Goal: Task Accomplishment & Management: Use online tool/utility

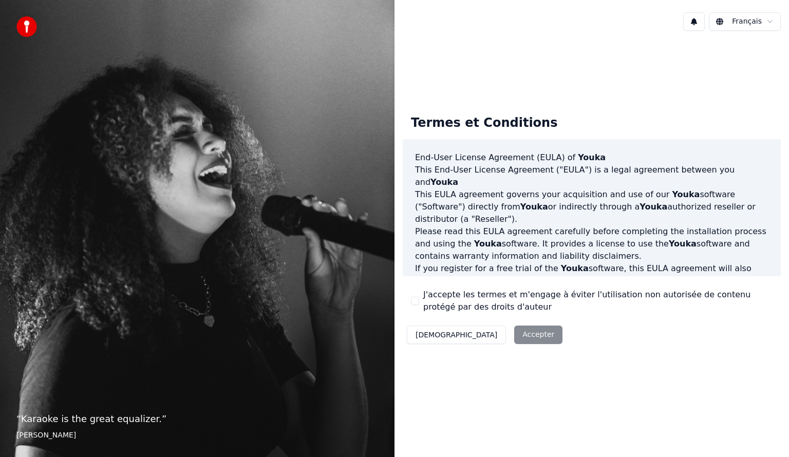
click at [473, 338] on div "Décliner Accepter" at bounding box center [485, 334] width 164 height 27
click at [416, 301] on button "J'accepte les termes et m'engage à éviter l'utilisation non autorisée de conten…" at bounding box center [415, 301] width 8 height 8
click at [514, 329] on button "Accepter" at bounding box center [538, 335] width 48 height 18
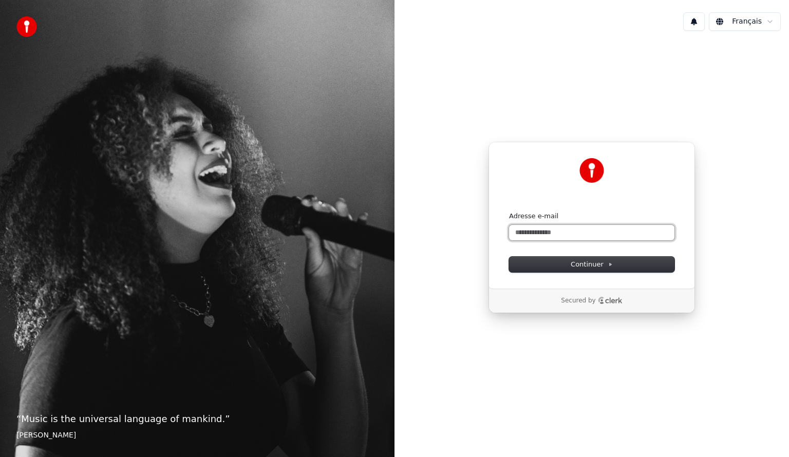
click at [539, 230] on input "Adresse e-mail" at bounding box center [591, 232] width 165 height 15
click at [509, 212] on button "submit" at bounding box center [509, 212] width 0 height 0
type input "**********"
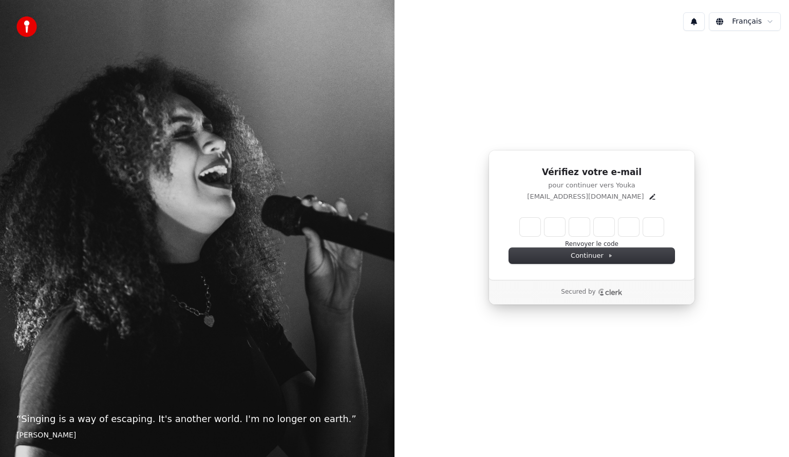
click at [535, 228] on input "Enter verification code" at bounding box center [592, 227] width 144 height 18
paste input "******"
type input "******"
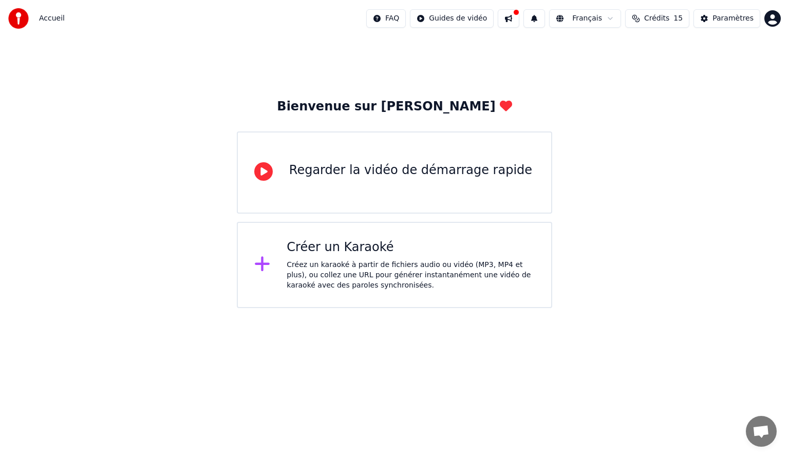
click at [359, 263] on div "Créez un karaoké à partir de fichiers audio ou vidéo (MP3, MP4 et plus), ou col…" at bounding box center [411, 275] width 248 height 31
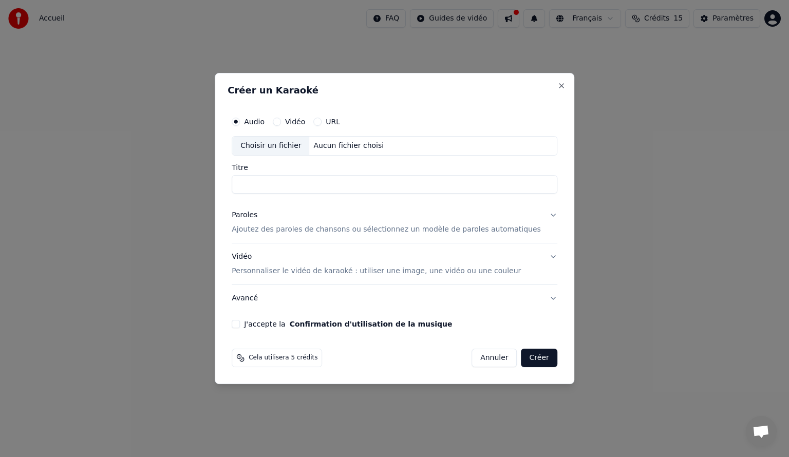
click at [302, 117] on div "Audio Vidéo URL" at bounding box center [395, 121] width 326 height 21
click at [303, 119] on label "Vidéo" at bounding box center [295, 121] width 20 height 7
click at [281, 119] on button "Vidéo" at bounding box center [277, 122] width 8 height 8
click at [264, 123] on label "Audio" at bounding box center [254, 121] width 21 height 7
click at [240, 123] on button "Audio" at bounding box center [236, 122] width 8 height 8
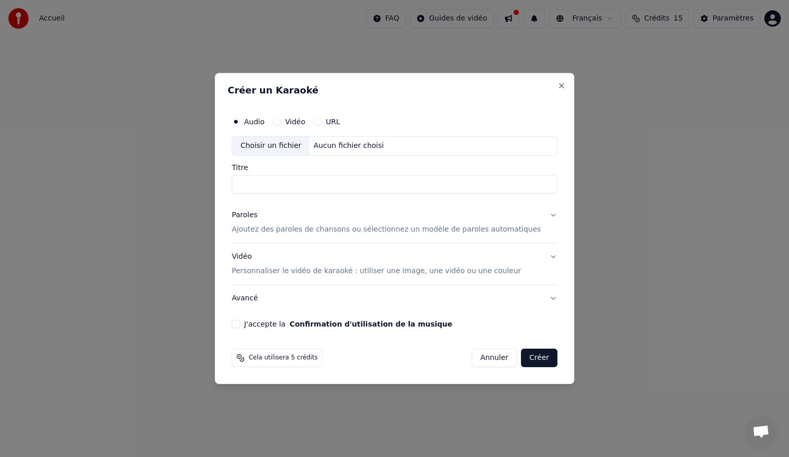
click at [296, 121] on div "Vidéo" at bounding box center [289, 122] width 32 height 8
click at [292, 147] on div "Choisir un fichier" at bounding box center [270, 146] width 77 height 18
type input "**********"
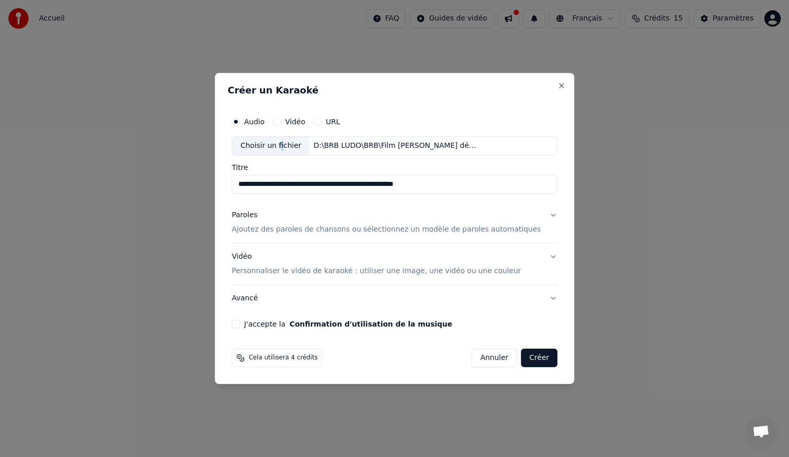
click at [329, 209] on button "Paroles Ajoutez des paroles de chansons ou sélectionnez un modèle de paroles au…" at bounding box center [395, 222] width 326 height 41
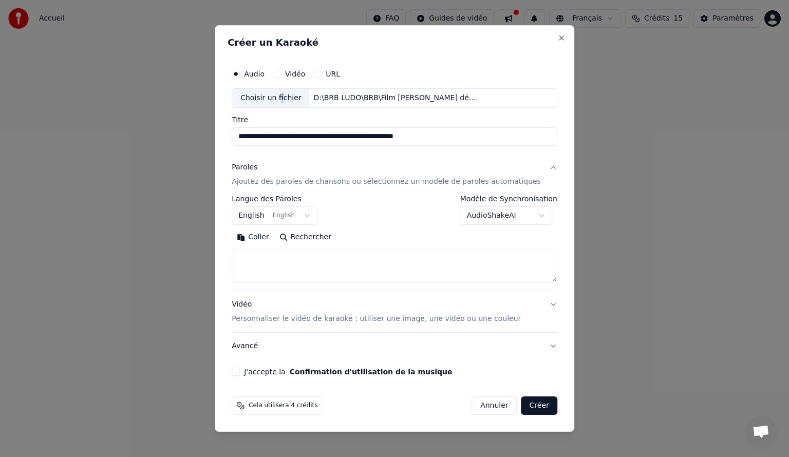
click at [296, 183] on p "Ajoutez des paroles de chansons ou sélectionnez un modèle de paroles automatiqu…" at bounding box center [386, 182] width 309 height 10
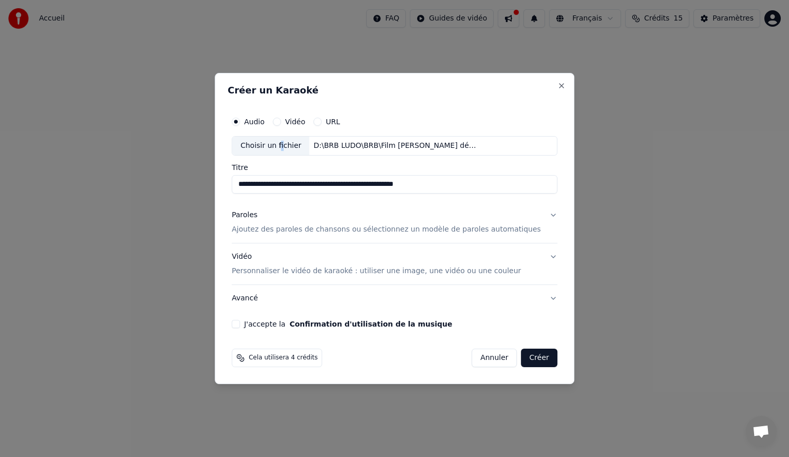
click at [295, 231] on p "Ajoutez des paroles de chansons ou sélectionnez un modèle de paroles automatiqu…" at bounding box center [386, 229] width 309 height 10
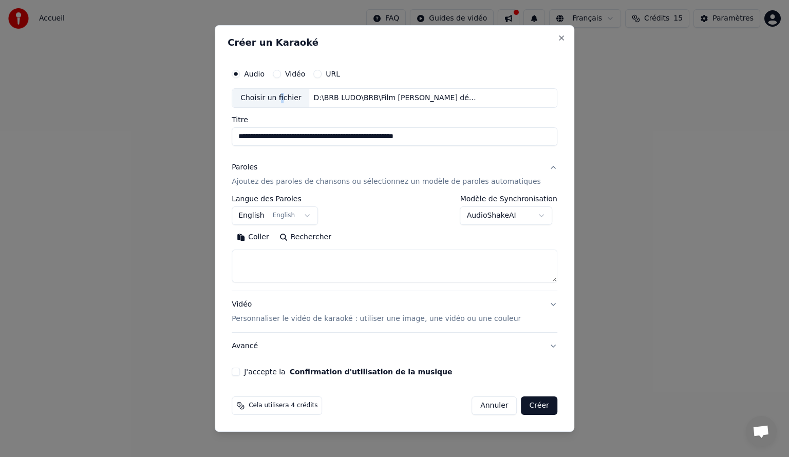
click at [314, 217] on body "**********" at bounding box center [394, 154] width 789 height 308
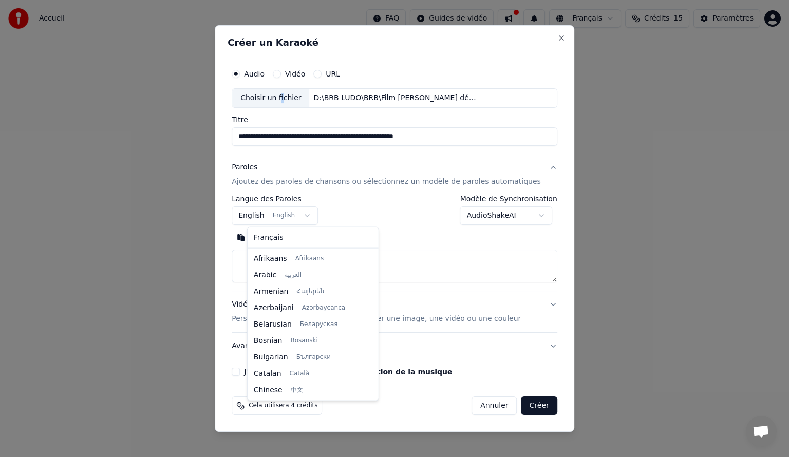
scroll to position [82, 0]
select select "**"
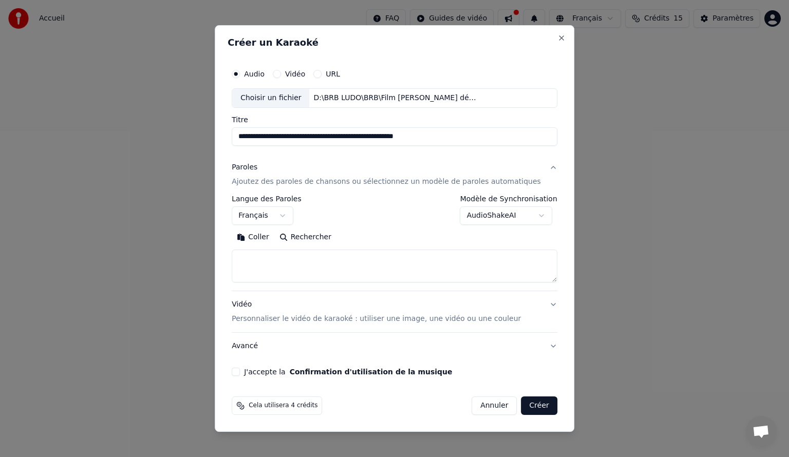
click at [288, 269] on textarea at bounding box center [395, 266] width 326 height 33
click at [331, 259] on textarea at bounding box center [395, 266] width 326 height 33
paste textarea "**********"
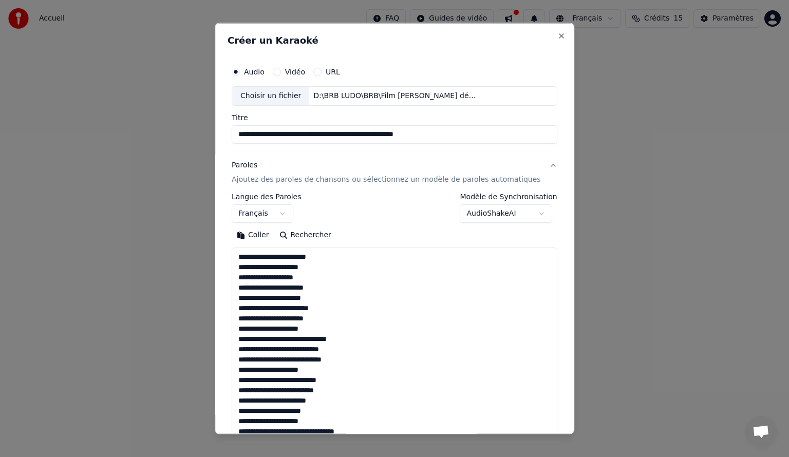
scroll to position [423, 0]
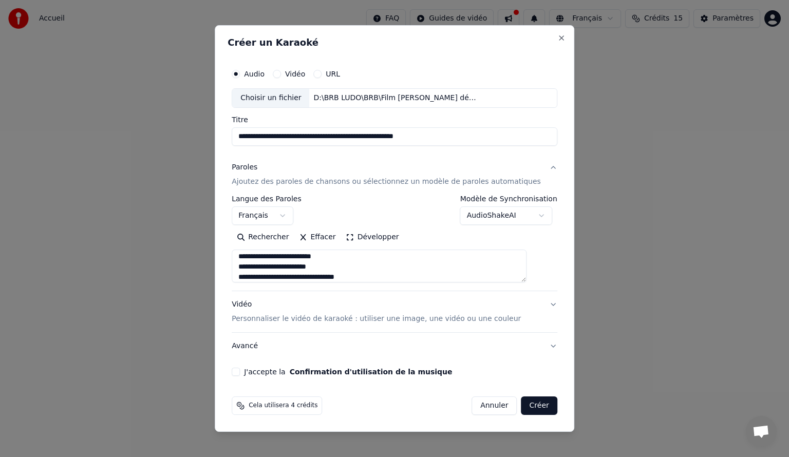
type textarea "**********"
click at [537, 304] on button "Vidéo Personnaliser le vidéo de karaoké : utiliser une image, une vidéo ou une …" at bounding box center [395, 311] width 326 height 41
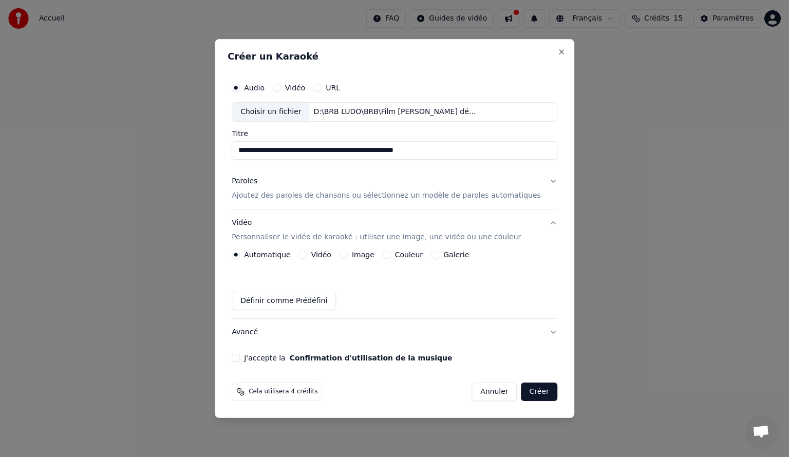
click at [400, 255] on div "Couleur" at bounding box center [403, 255] width 40 height 8
click at [391, 255] on button "Couleur" at bounding box center [387, 255] width 8 height 8
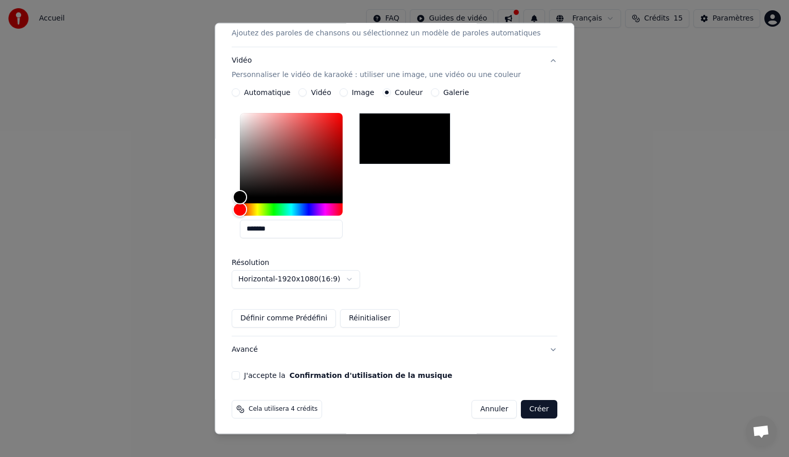
scroll to position [146, 0]
click at [254, 376] on div "J'accepte la Confirmation d'utilisation de la musique" at bounding box center [395, 375] width 326 height 8
click at [240, 374] on button "J'accepte la Confirmation d'utilisation de la musique" at bounding box center [236, 375] width 8 height 8
click at [521, 408] on button "Créer" at bounding box center [539, 409] width 36 height 18
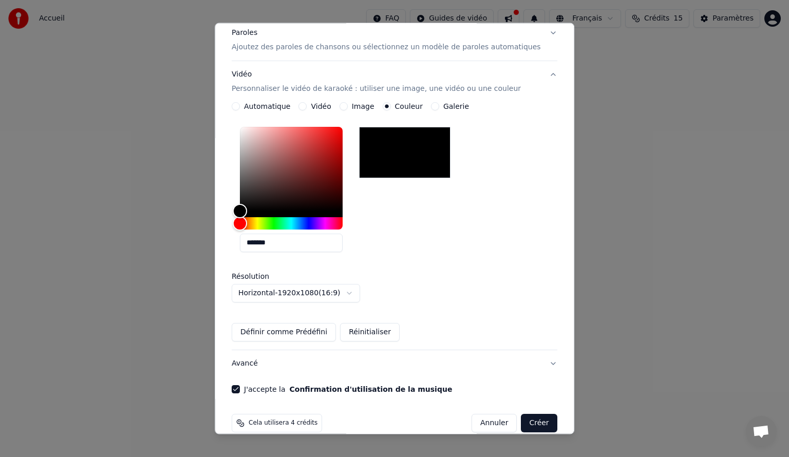
scroll to position [161, 0]
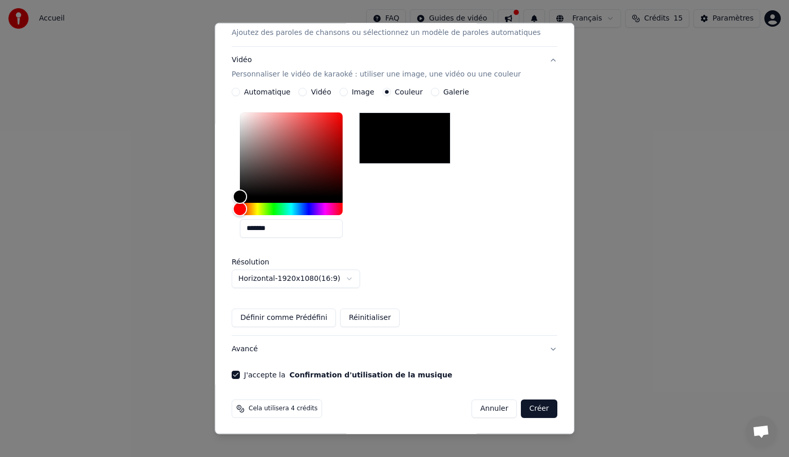
click at [528, 407] on button "Créer" at bounding box center [539, 409] width 36 height 18
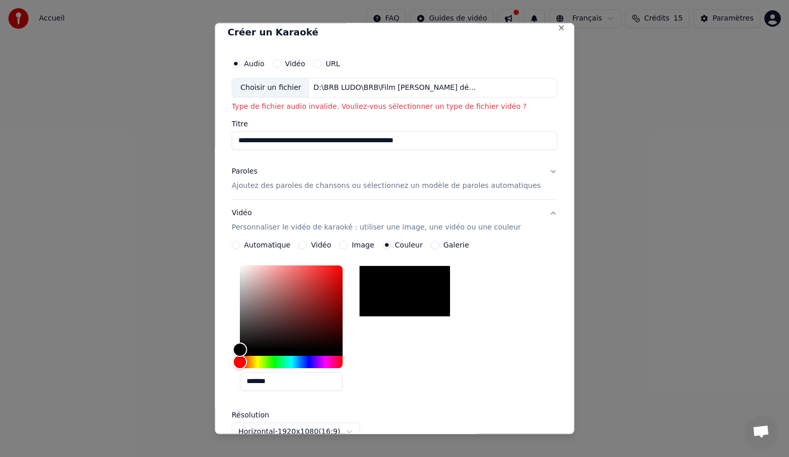
scroll to position [0, 0]
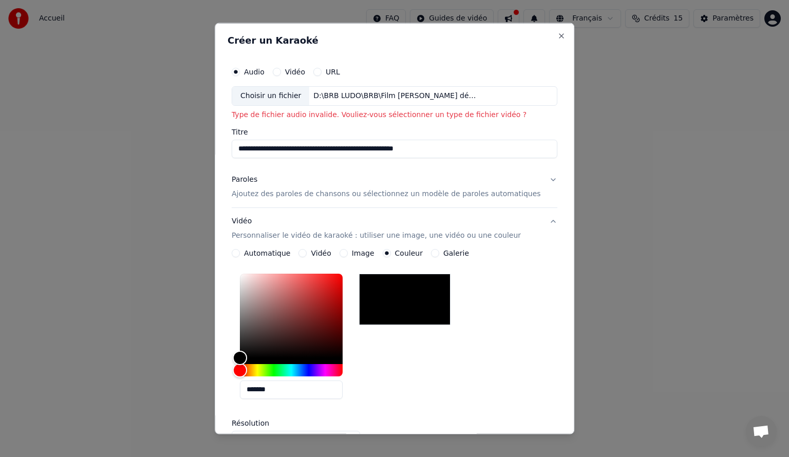
click at [305, 74] on label "Vidéo" at bounding box center [295, 71] width 20 height 7
click at [281, 74] on button "Vidéo" at bounding box center [277, 72] width 8 height 8
click at [280, 97] on div "Choisir un fichier" at bounding box center [270, 96] width 77 height 18
type input "**********"
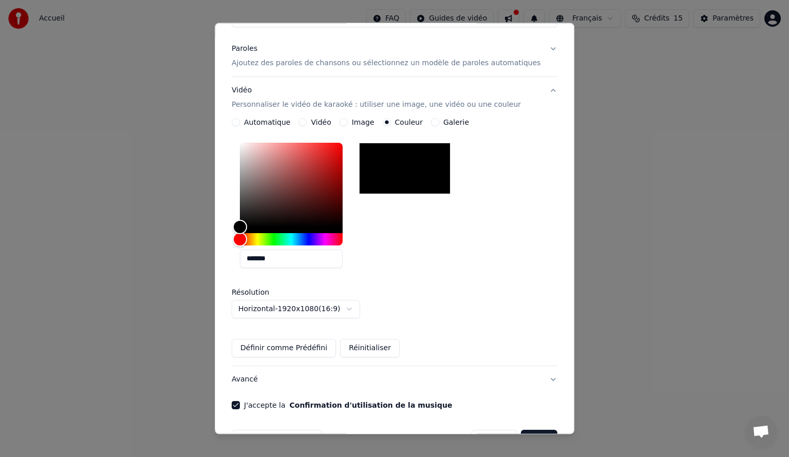
scroll to position [146, 0]
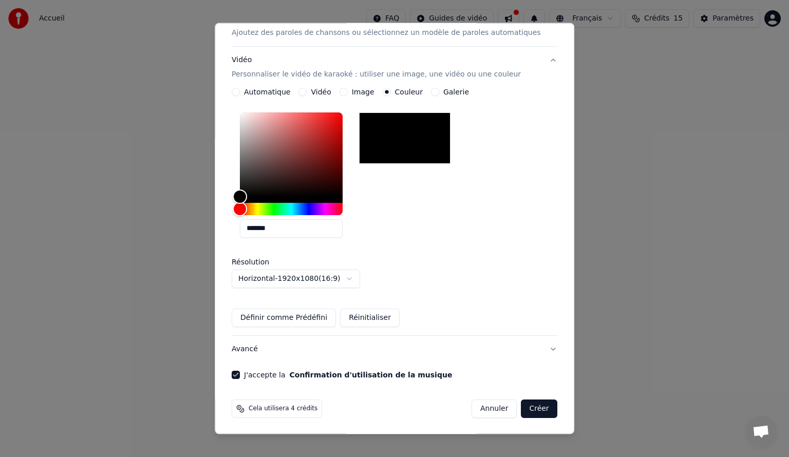
click at [521, 409] on button "Créer" at bounding box center [539, 409] width 36 height 18
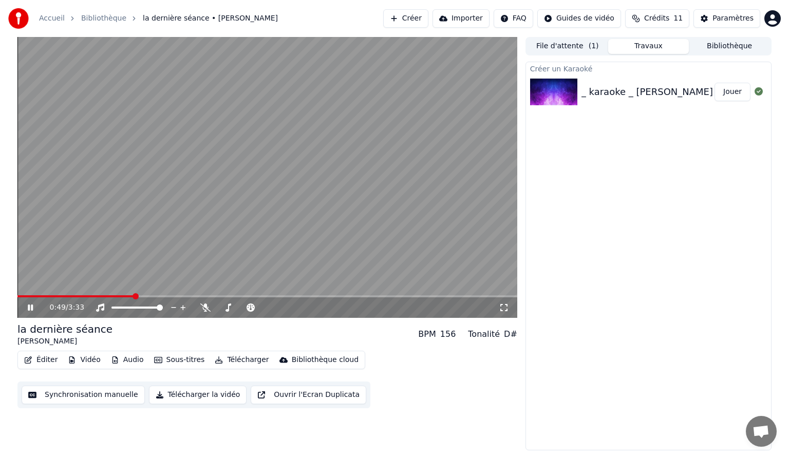
click at [54, 362] on button "Éditer" at bounding box center [41, 360] width 42 height 14
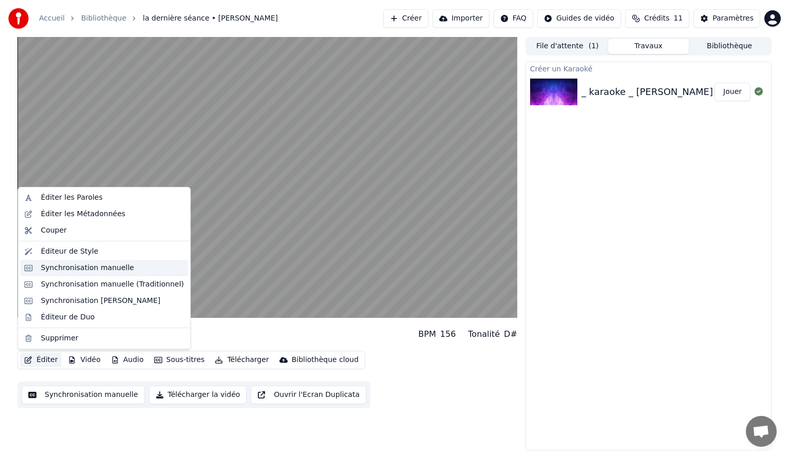
click at [70, 269] on div "Synchronisation manuelle" at bounding box center [87, 268] width 93 height 10
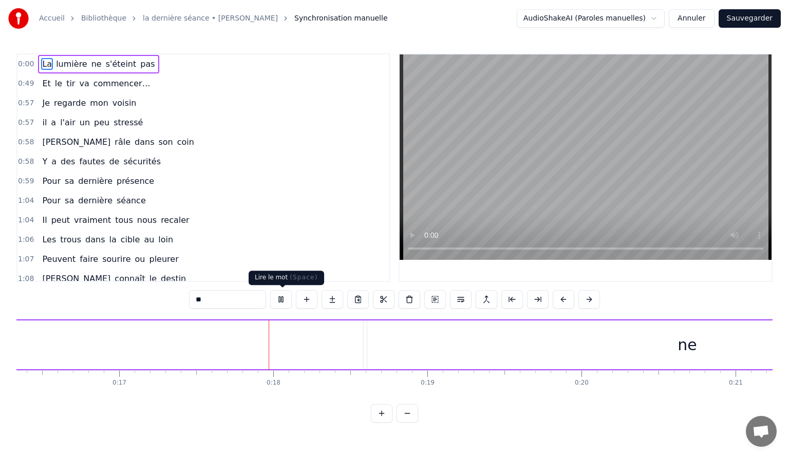
scroll to position [0, 2639]
click at [280, 302] on button at bounding box center [281, 299] width 22 height 18
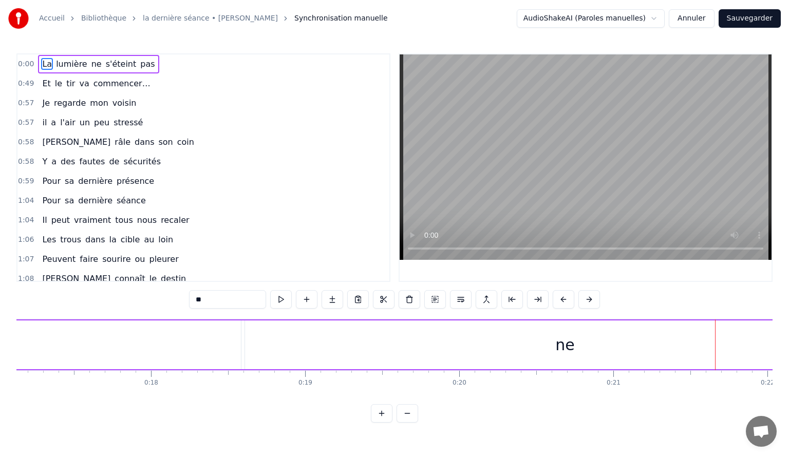
click at [41, 64] on span "La" at bounding box center [47, 64] width 12 height 12
drag, startPoint x: 45, startPoint y: 64, endPoint x: 131, endPoint y: 66, distance: 85.8
click at [131, 66] on div "La lumière ne s'éteint pas" at bounding box center [98, 64] width 121 height 18
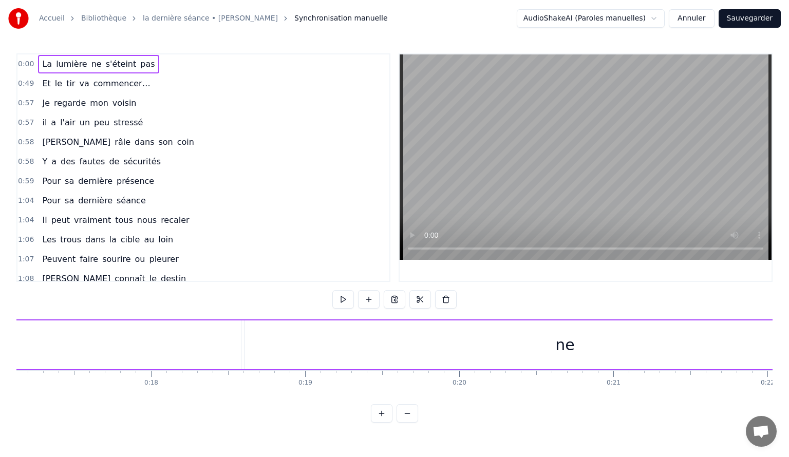
click at [47, 64] on span "La" at bounding box center [47, 64] width 12 height 12
click at [59, 64] on span "lumière" at bounding box center [71, 64] width 33 height 12
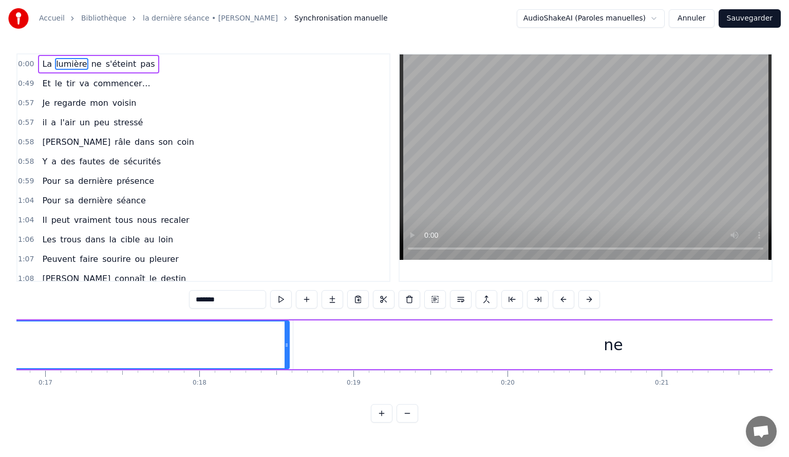
click at [76, 66] on span "lumière" at bounding box center [71, 64] width 33 height 12
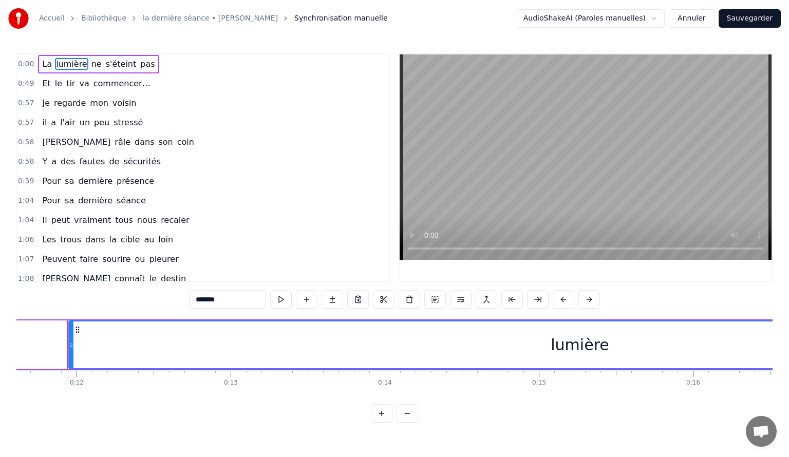
scroll to position [0, 1788]
click at [111, 67] on span "s'éteint" at bounding box center [121, 64] width 33 height 12
type input "********"
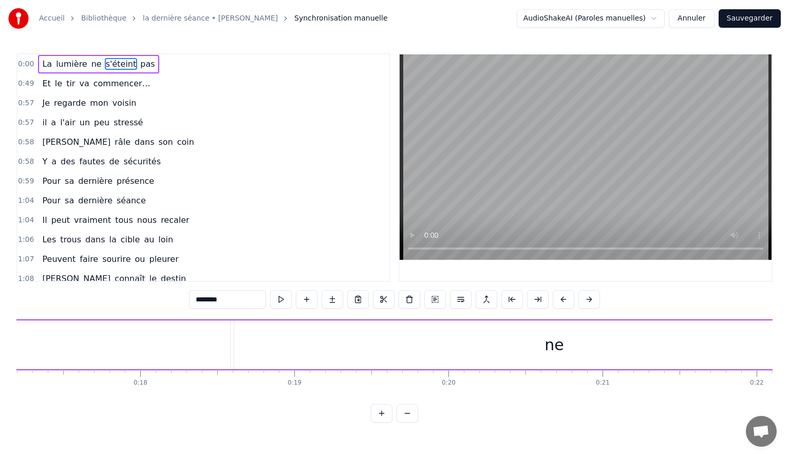
click at [122, 67] on div "La lumière ne s'éteint pas" at bounding box center [98, 64] width 121 height 18
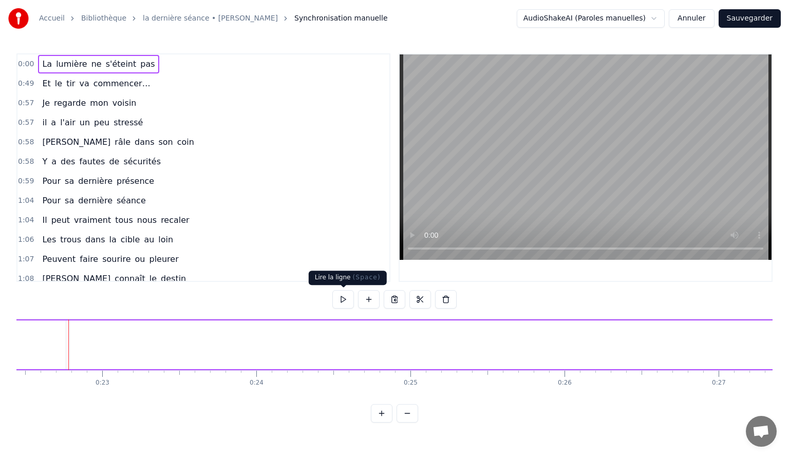
click at [339, 304] on button at bounding box center [343, 299] width 22 height 18
click at [345, 304] on button at bounding box center [343, 299] width 22 height 18
click at [139, 65] on span "pas" at bounding box center [147, 64] width 16 height 12
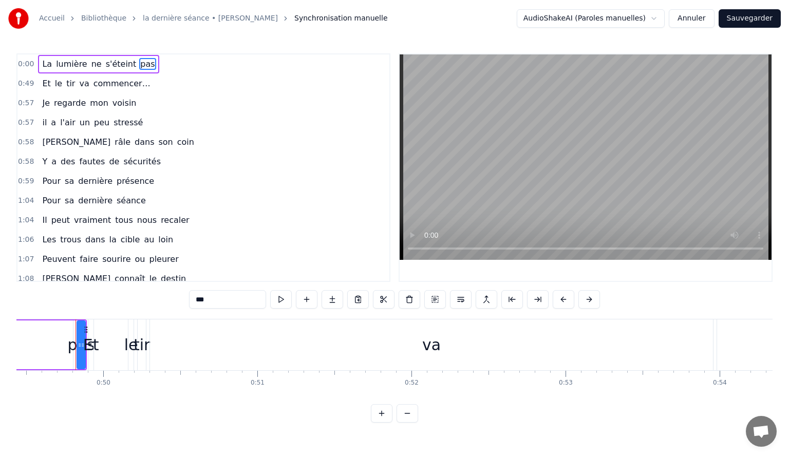
scroll to position [0, 7624]
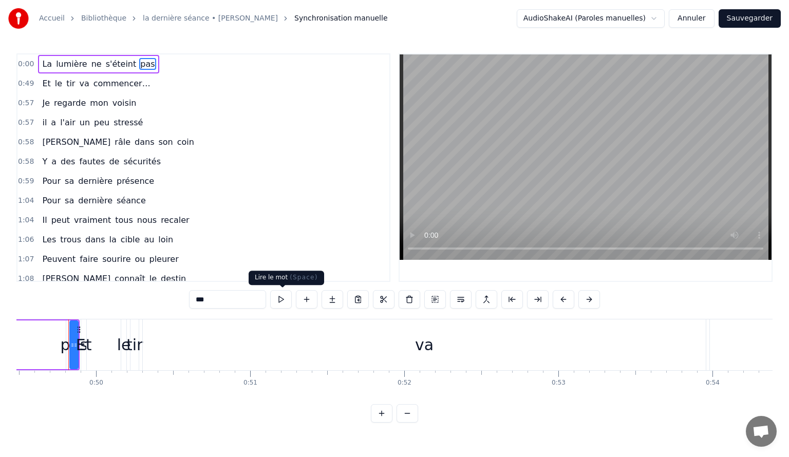
click at [278, 298] on button at bounding box center [281, 299] width 22 height 18
click at [283, 299] on button at bounding box center [281, 299] width 22 height 18
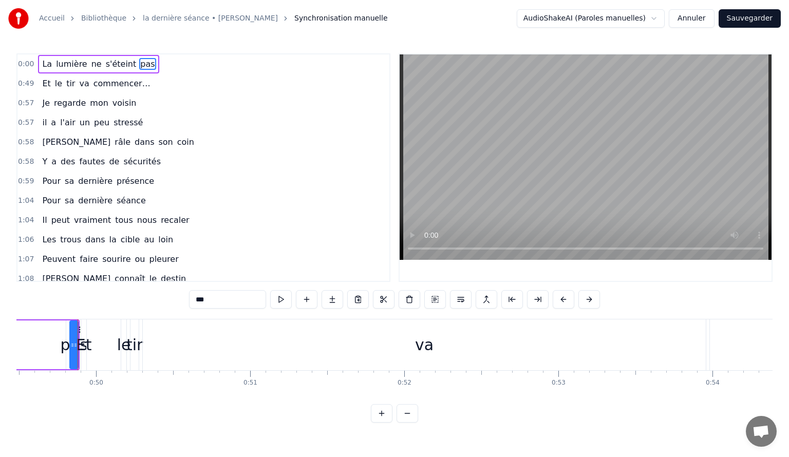
click at [283, 299] on button at bounding box center [281, 299] width 22 height 18
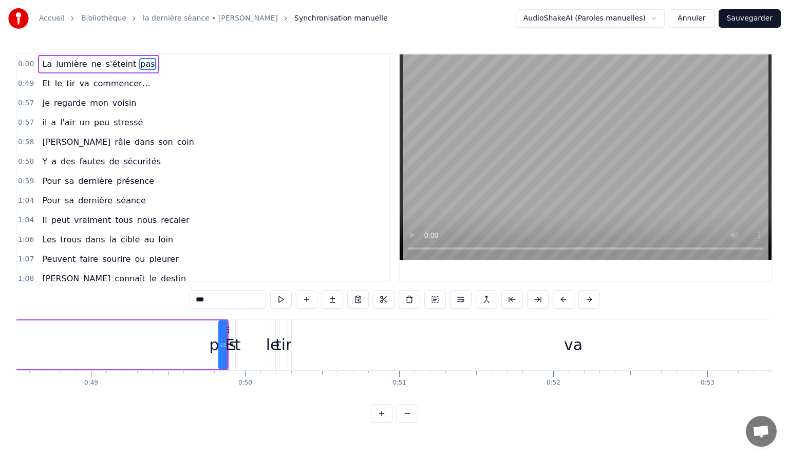
scroll to position [0, 7494]
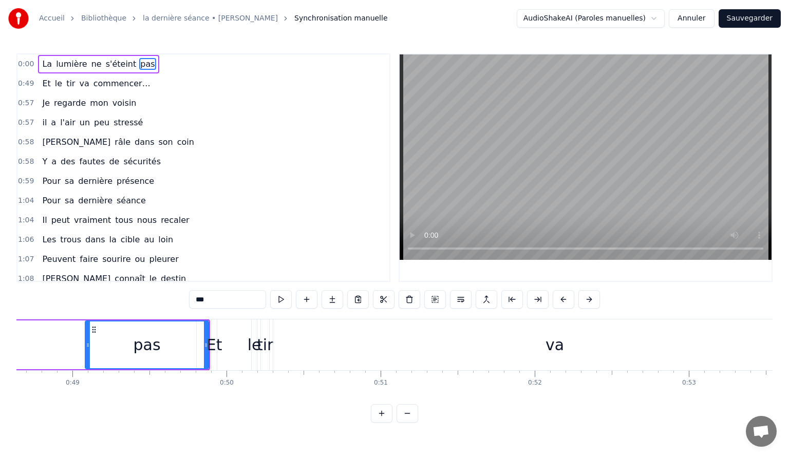
drag, startPoint x: 203, startPoint y: 351, endPoint x: 88, endPoint y: 353, distance: 115.1
click at [88, 353] on div at bounding box center [88, 344] width 4 height 47
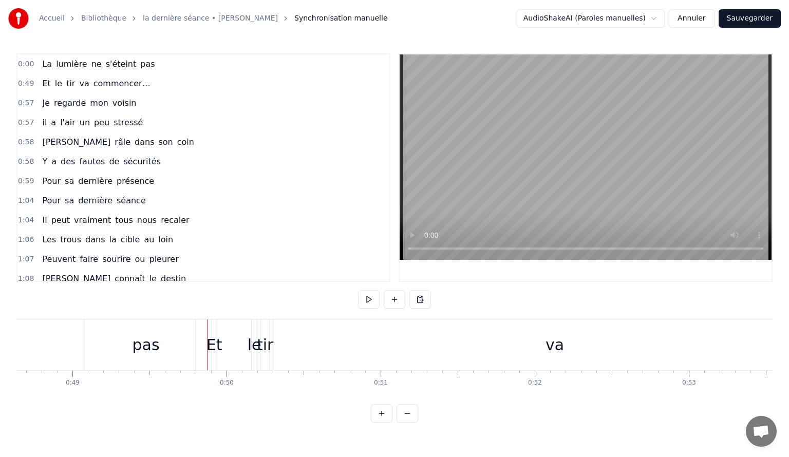
click at [197, 349] on div "pas" at bounding box center [145, 344] width 123 height 51
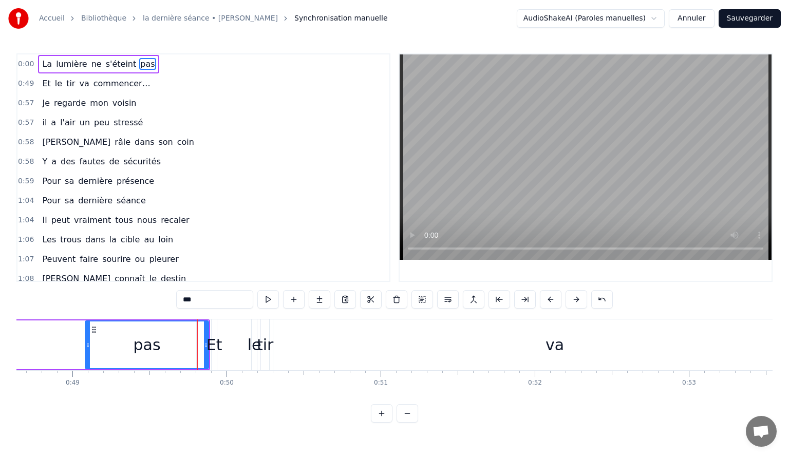
drag, startPoint x: 179, startPoint y: 335, endPoint x: 127, endPoint y: 335, distance: 51.4
click at [127, 335] on div "pas" at bounding box center [147, 344] width 122 height 47
click at [94, 328] on icon at bounding box center [94, 330] width 8 height 8
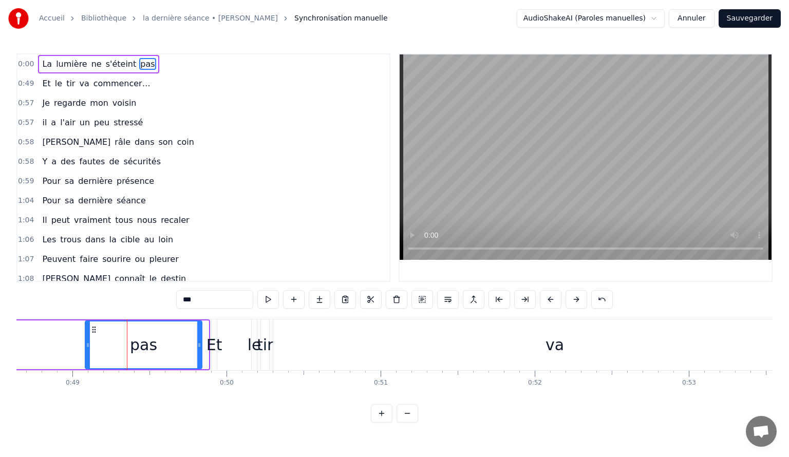
drag, startPoint x: 206, startPoint y: 336, endPoint x: 200, endPoint y: 341, distance: 7.7
click at [200, 341] on div at bounding box center [199, 344] width 4 height 47
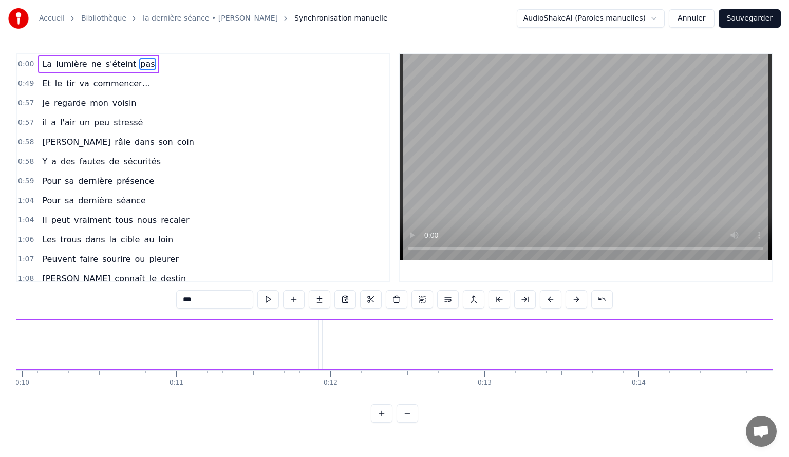
scroll to position [0, 2412]
click at [59, 68] on span "lumière" at bounding box center [71, 64] width 33 height 12
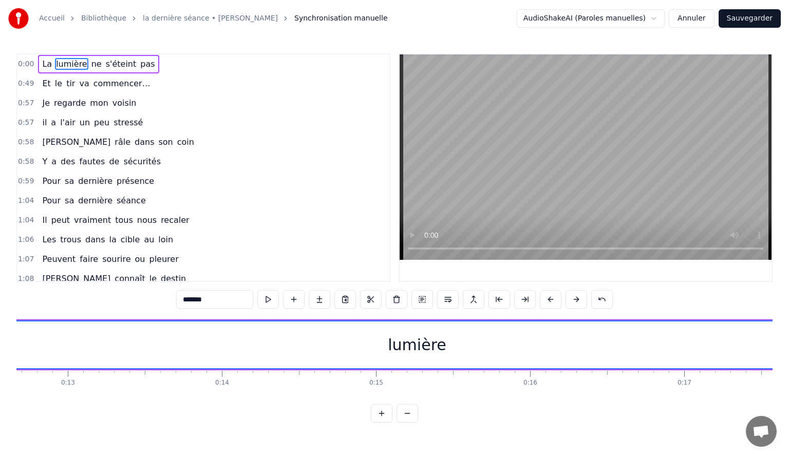
scroll to position [0, 1788]
click at [43, 66] on span "La" at bounding box center [47, 64] width 12 height 12
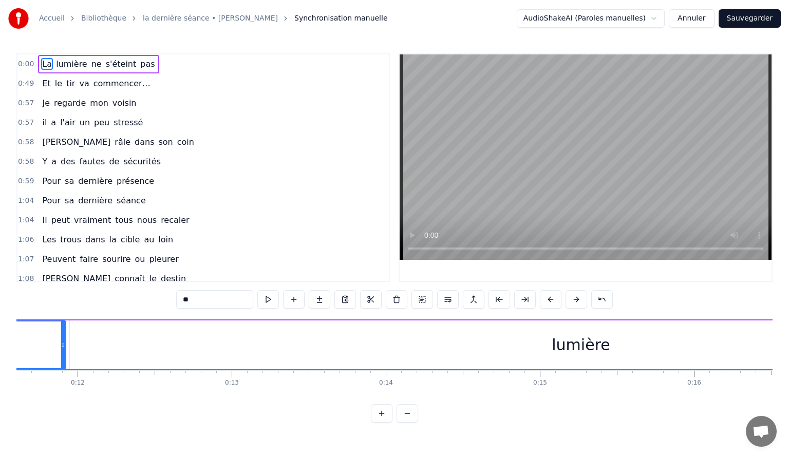
click at [61, 65] on span "lumière" at bounding box center [71, 64] width 33 height 12
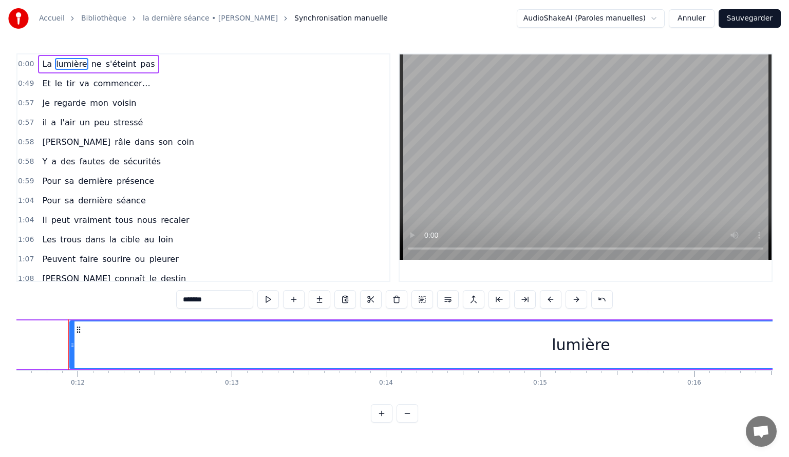
click at [90, 65] on span "ne" at bounding box center [96, 64] width 12 height 12
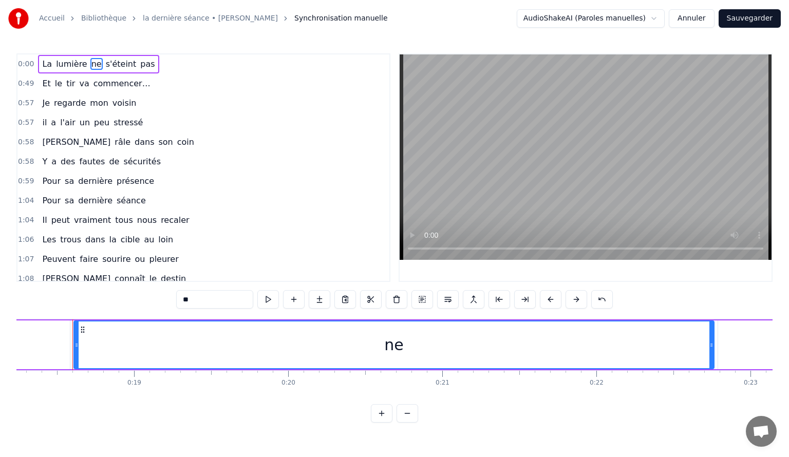
scroll to position [0, 2814]
click at [105, 65] on span "s'éteint" at bounding box center [121, 64] width 33 height 12
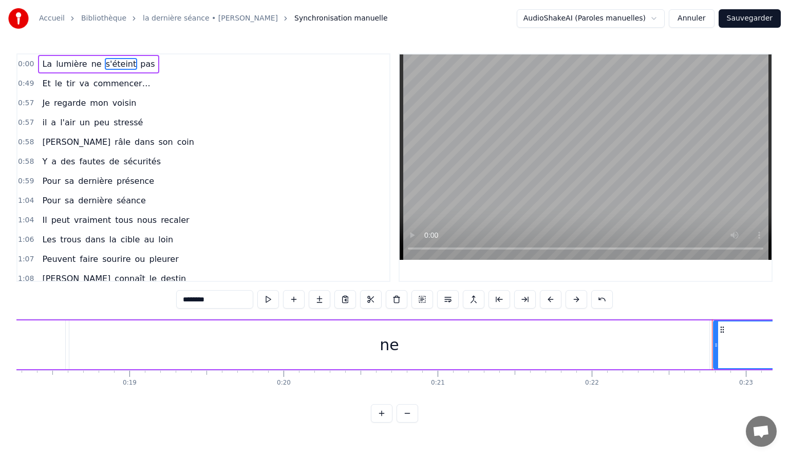
click at [139, 64] on span "pas" at bounding box center [147, 64] width 16 height 12
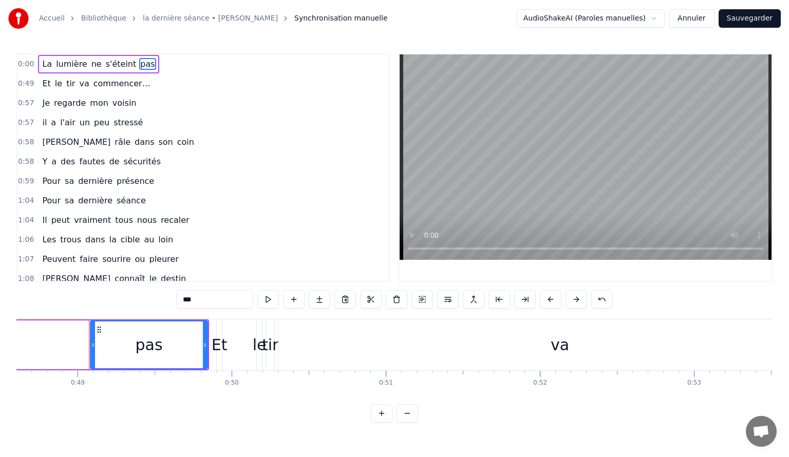
scroll to position [0, 7509]
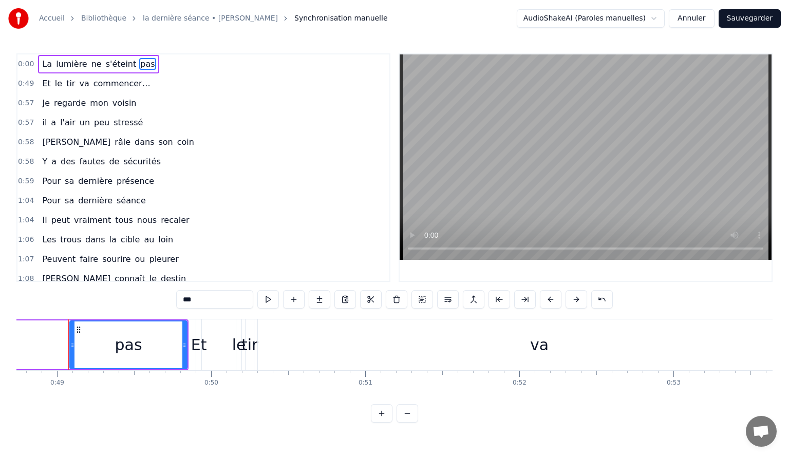
click at [41, 67] on span "La" at bounding box center [47, 64] width 12 height 12
click at [62, 67] on span "lumière" at bounding box center [71, 64] width 33 height 12
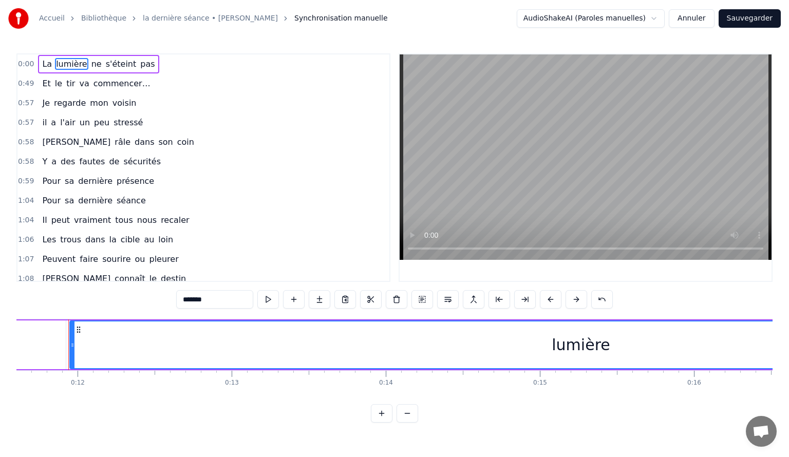
click at [105, 64] on span "s'éteint" at bounding box center [121, 64] width 33 height 12
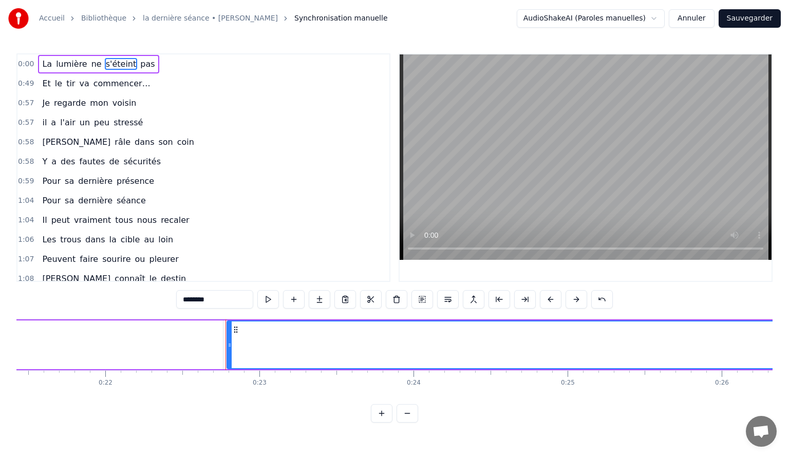
click at [90, 64] on span "ne" at bounding box center [96, 64] width 12 height 12
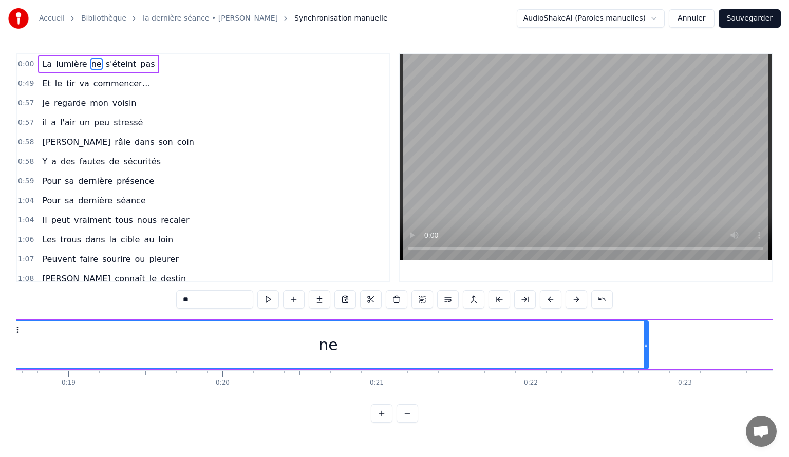
click at [105, 64] on span "s'éteint" at bounding box center [121, 64] width 33 height 12
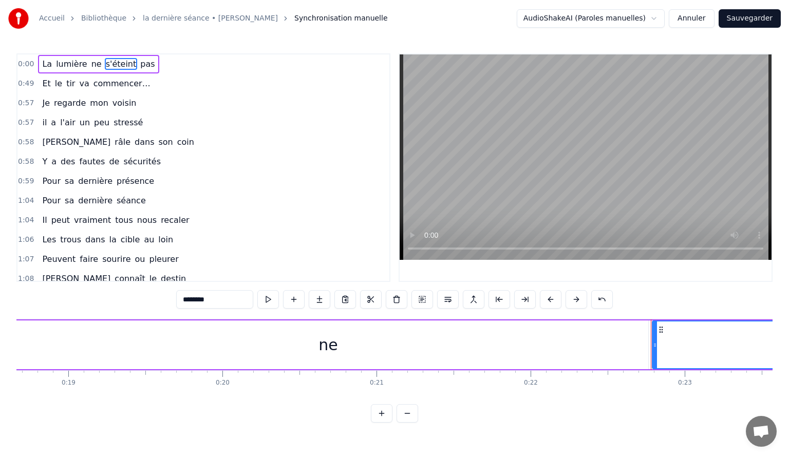
scroll to position [0, 2814]
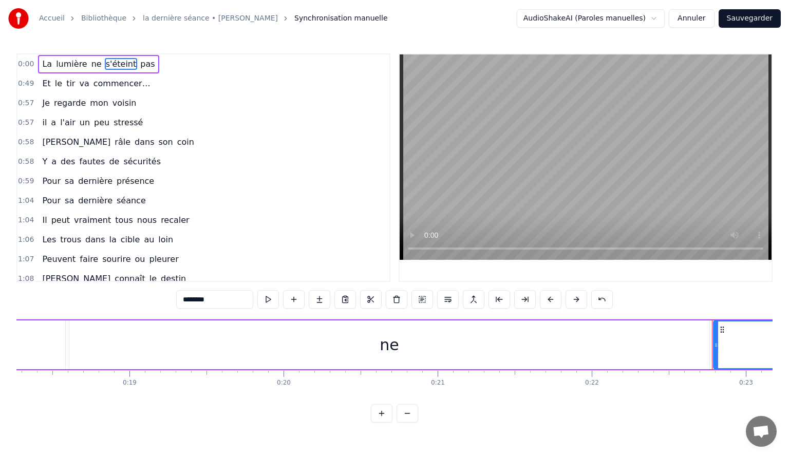
click at [139, 64] on span "pas" at bounding box center [147, 64] width 16 height 12
type input "***"
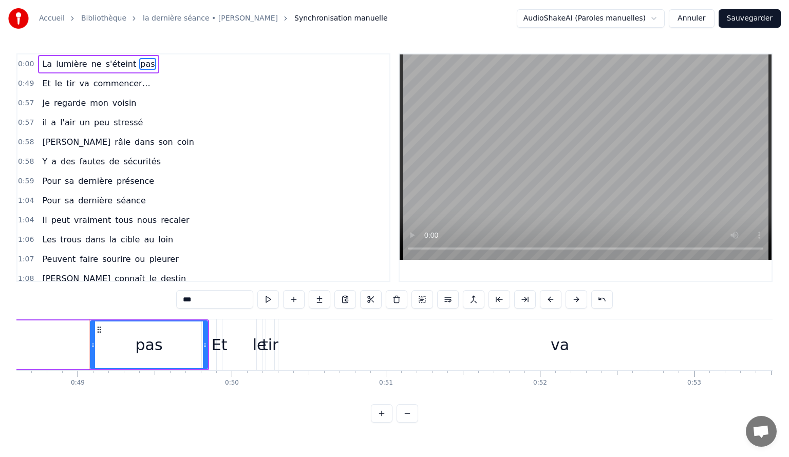
scroll to position [0, 7509]
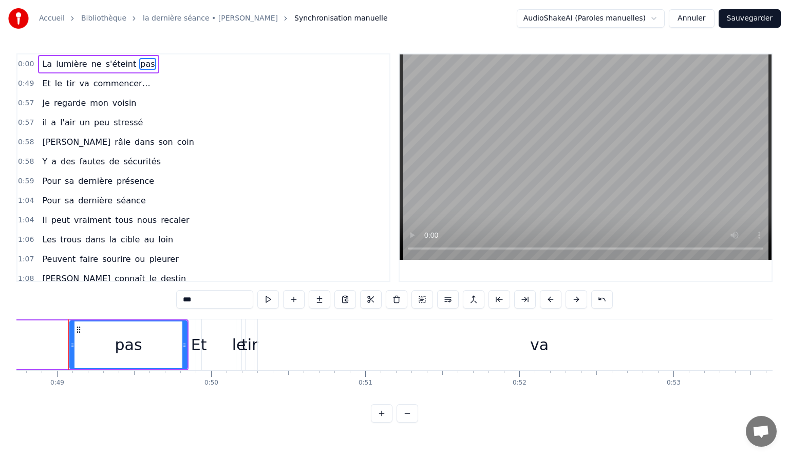
click at [21, 64] on span "0:00" at bounding box center [26, 64] width 16 height 10
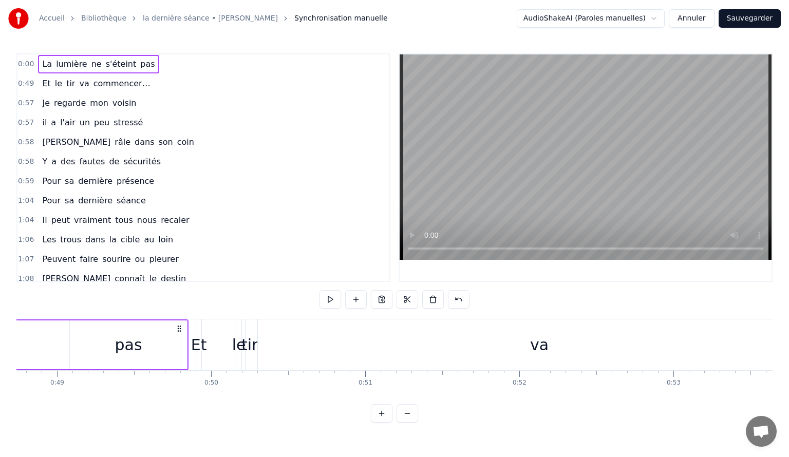
click at [21, 64] on span "0:00" at bounding box center [26, 64] width 16 height 10
click at [58, 69] on span "lumière" at bounding box center [71, 64] width 33 height 12
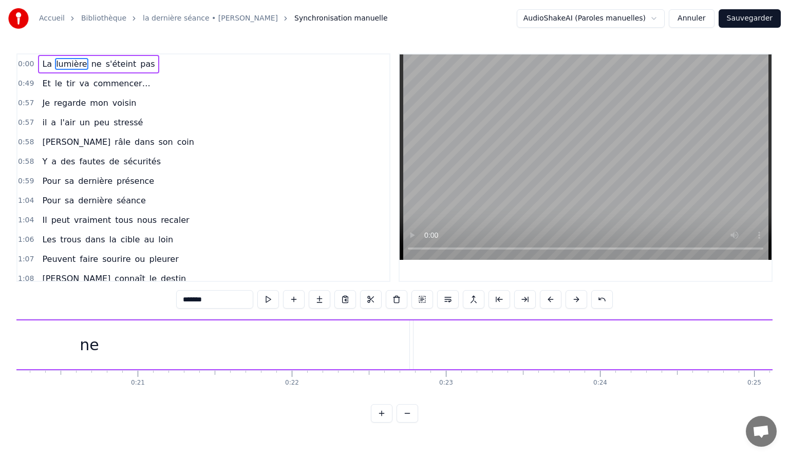
click at [41, 65] on span "La" at bounding box center [47, 64] width 12 height 12
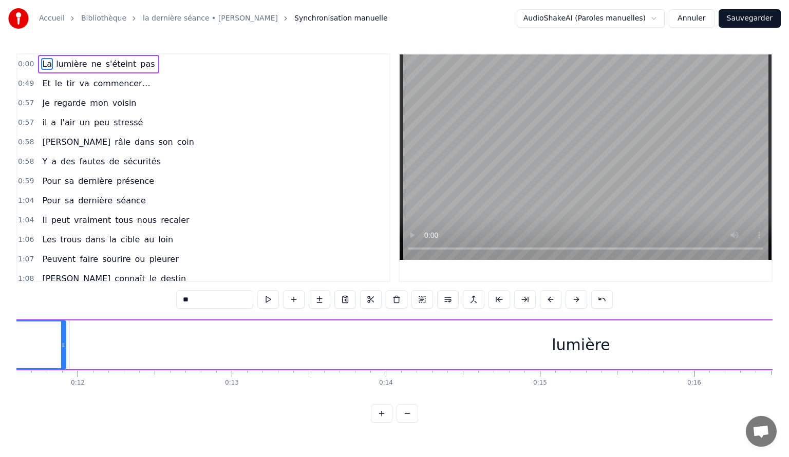
click at [69, 63] on span "lumière" at bounding box center [71, 64] width 33 height 12
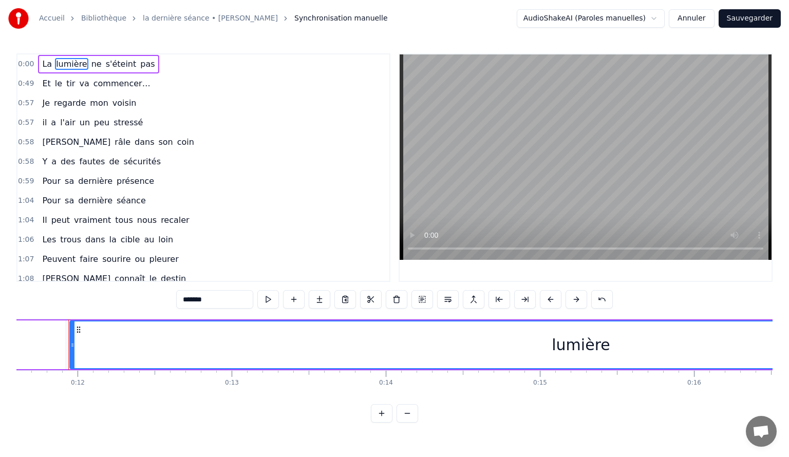
click at [111, 63] on span "s'éteint" at bounding box center [121, 64] width 33 height 12
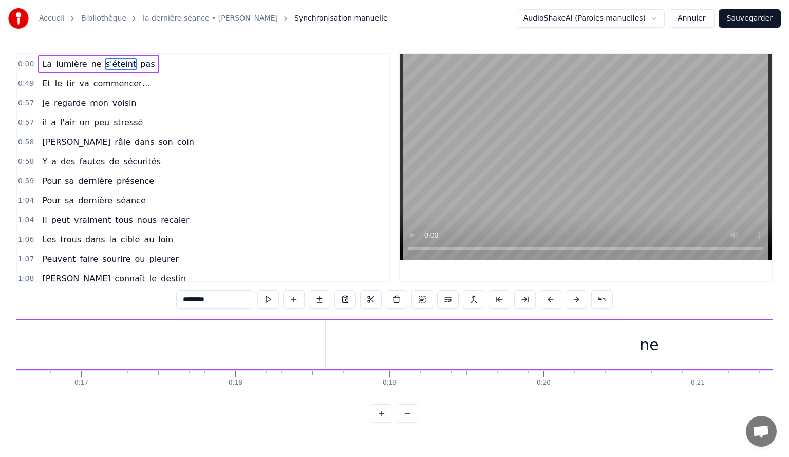
click at [139, 63] on span "pas" at bounding box center [147, 64] width 16 height 12
type input "***"
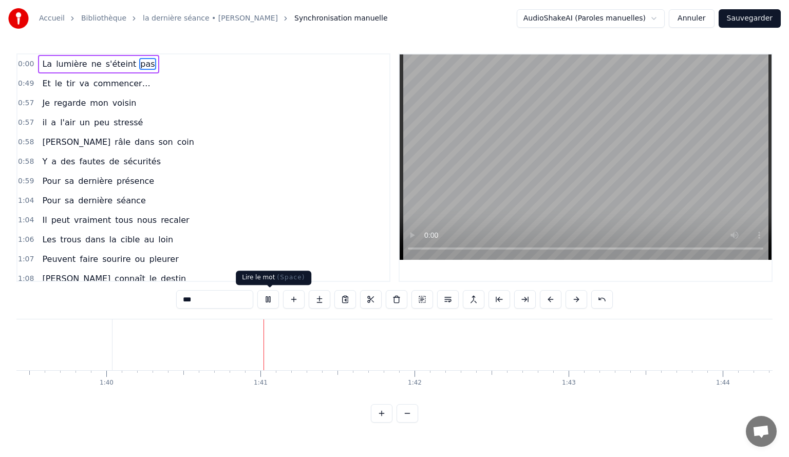
scroll to position [0, 15439]
click at [268, 303] on button at bounding box center [268, 299] width 22 height 18
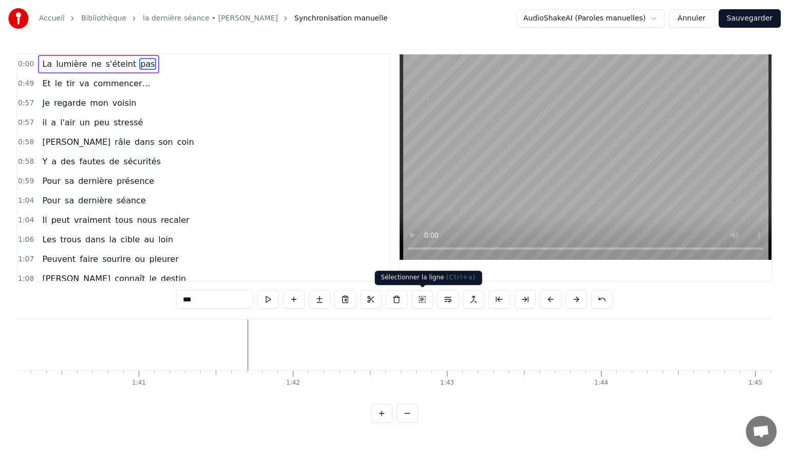
click at [424, 300] on button at bounding box center [422, 299] width 22 height 18
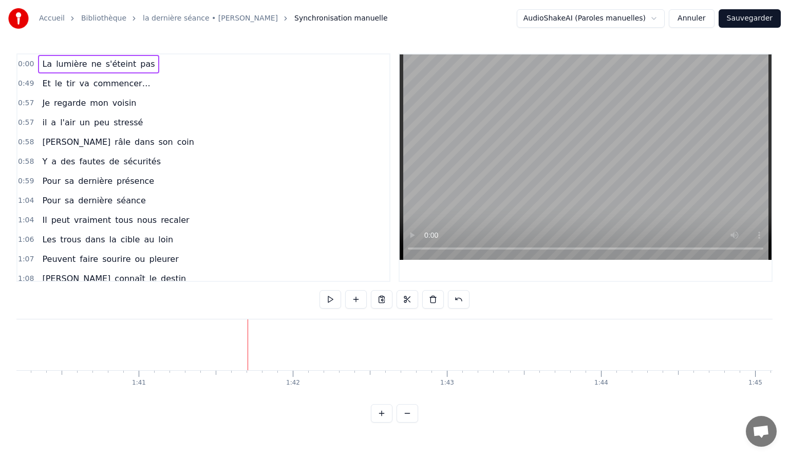
click at [424, 300] on button at bounding box center [433, 299] width 22 height 18
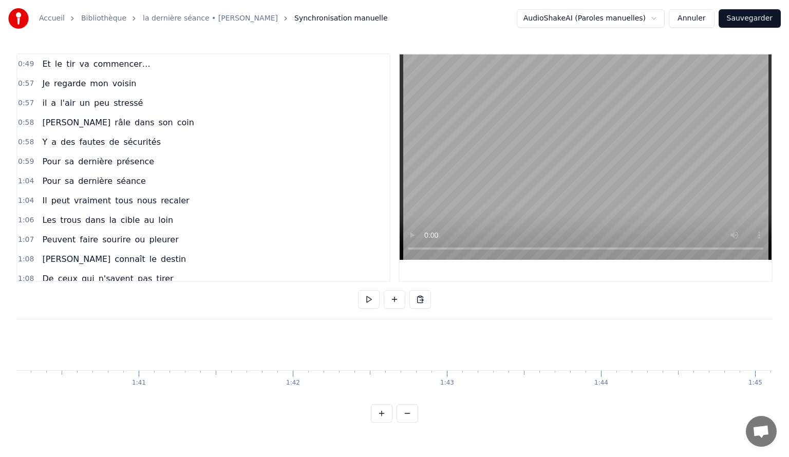
click at [424, 300] on button at bounding box center [420, 299] width 22 height 18
click at [422, 300] on button at bounding box center [420, 299] width 22 height 18
click at [481, 303] on div "0:49 Et le tir va commencer… 0:57 Je regarde mon voisin 0:57 il a l'air un peu …" at bounding box center [394, 237] width 756 height 369
click at [92, 66] on span "commencer…" at bounding box center [121, 64] width 59 height 12
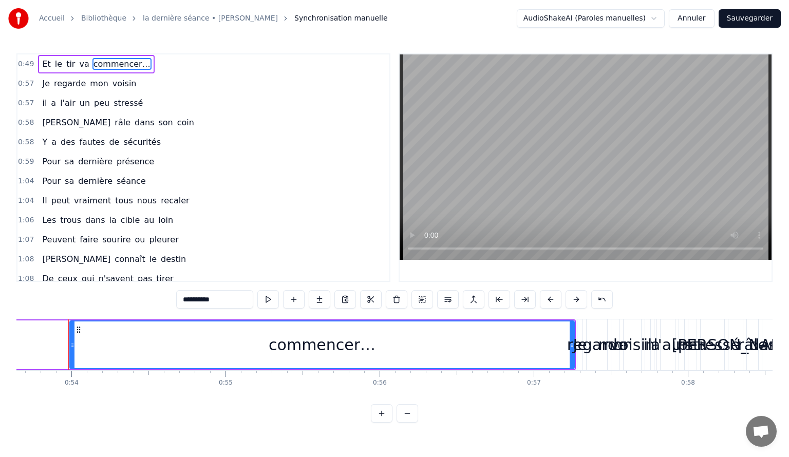
click at [66, 66] on span "tir" at bounding box center [70, 64] width 11 height 12
type input "***"
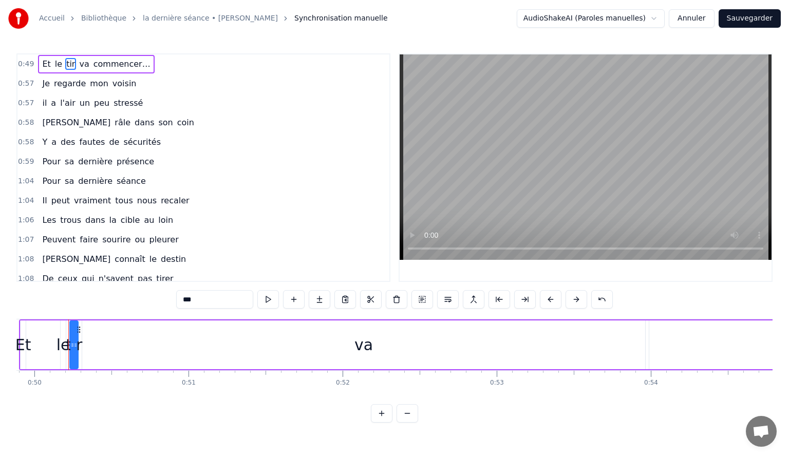
click at [33, 66] on div "0:49 Et le tir va commencer…" at bounding box center [203, 64] width 372 height 20
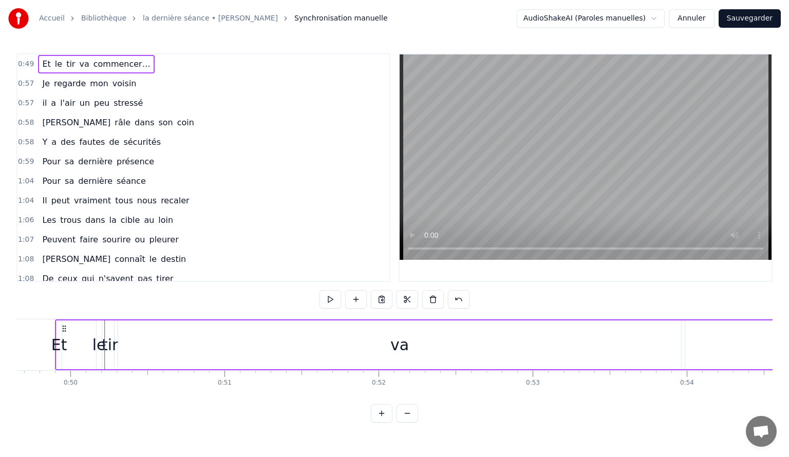
scroll to position [0, 7636]
click at [54, 68] on span "le" at bounding box center [58, 64] width 9 height 12
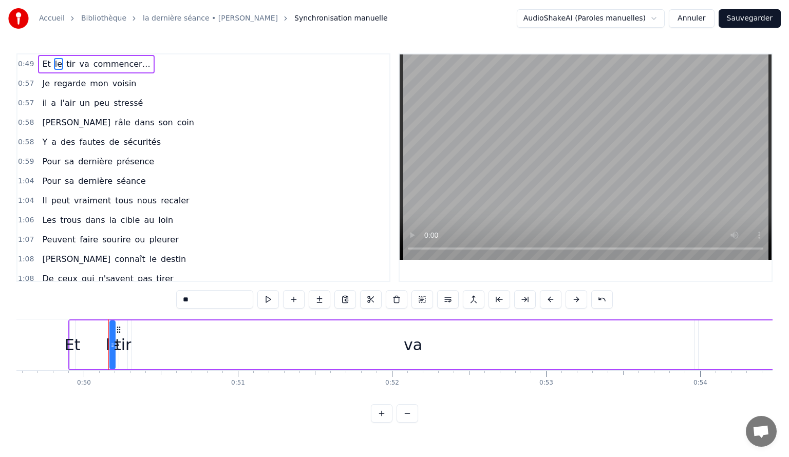
click at [65, 64] on span "tir" at bounding box center [70, 64] width 11 height 12
click at [78, 63] on span "va" at bounding box center [84, 64] width 12 height 12
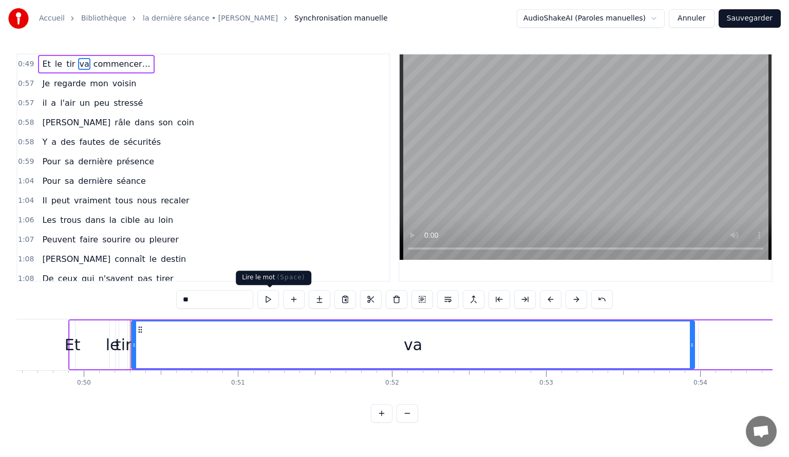
click at [266, 301] on button at bounding box center [268, 299] width 22 height 18
click at [99, 65] on span "commencer…" at bounding box center [121, 64] width 59 height 12
type input "**********"
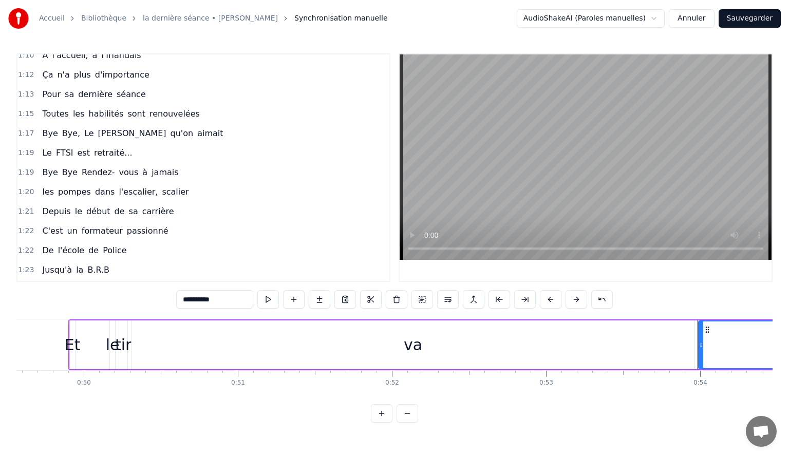
scroll to position [0, 0]
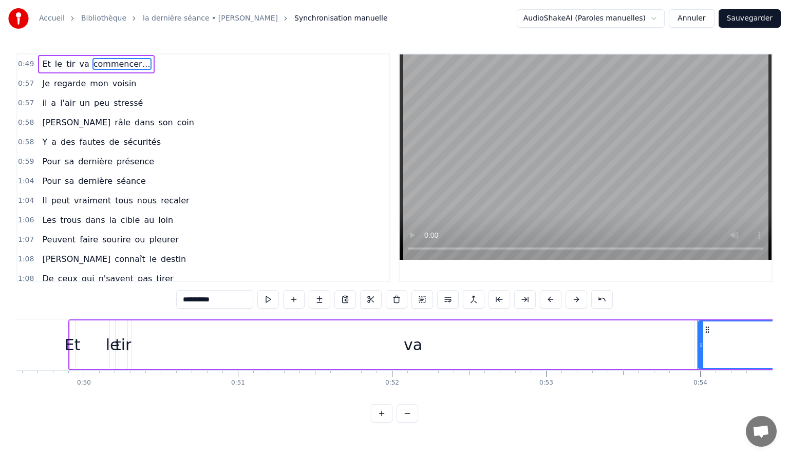
click at [242, 108] on div "0:57 il a l'air un peu stressé" at bounding box center [203, 103] width 372 height 20
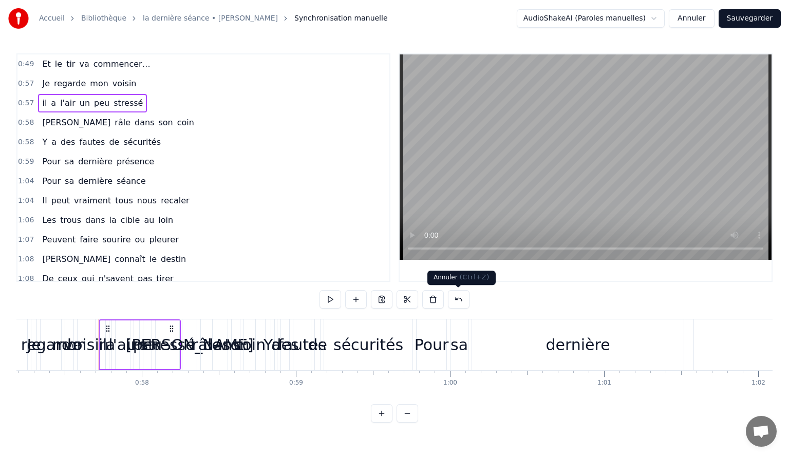
scroll to position [0, 8842]
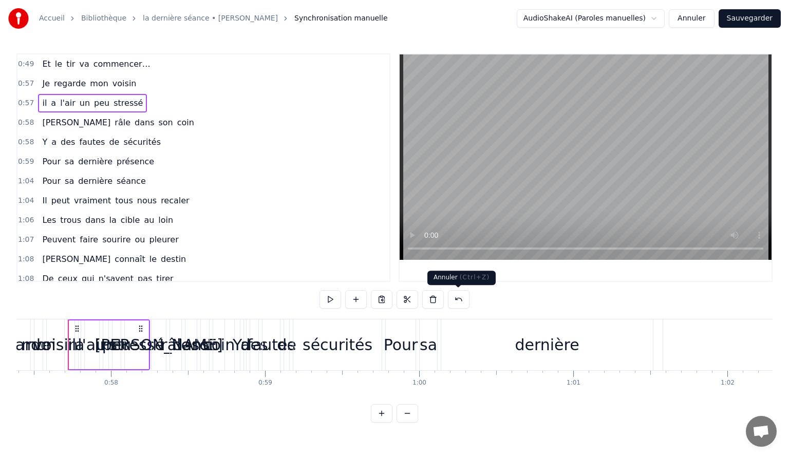
click at [460, 300] on button at bounding box center [459, 299] width 22 height 18
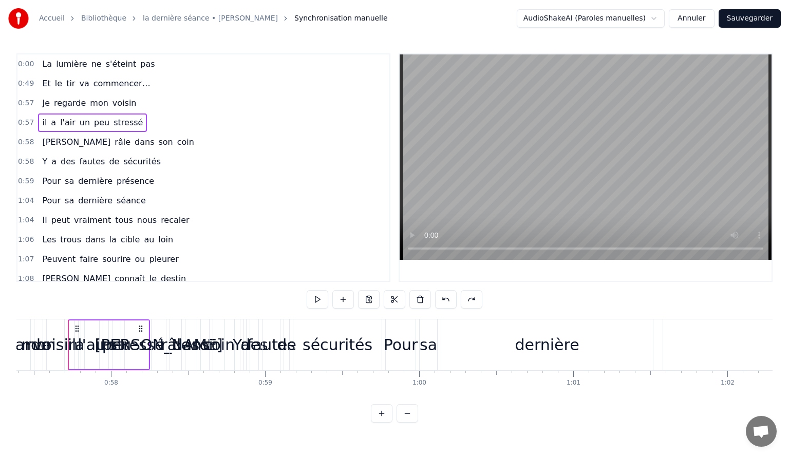
click at [42, 68] on span "La" at bounding box center [47, 64] width 12 height 12
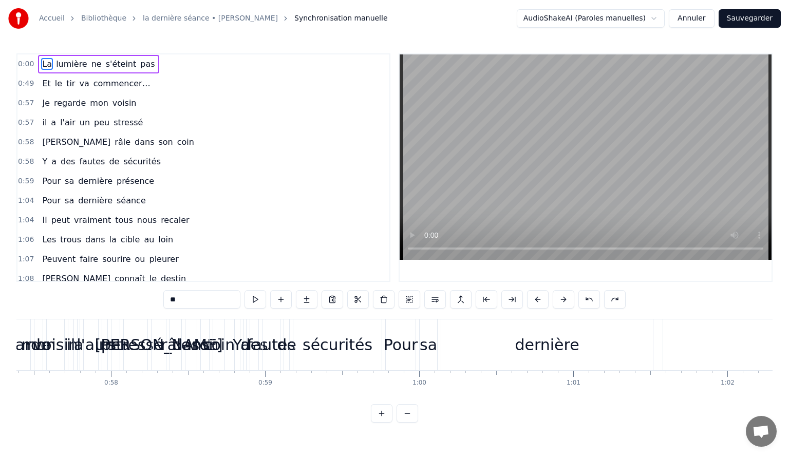
click at [41, 65] on span "La" at bounding box center [47, 64] width 12 height 12
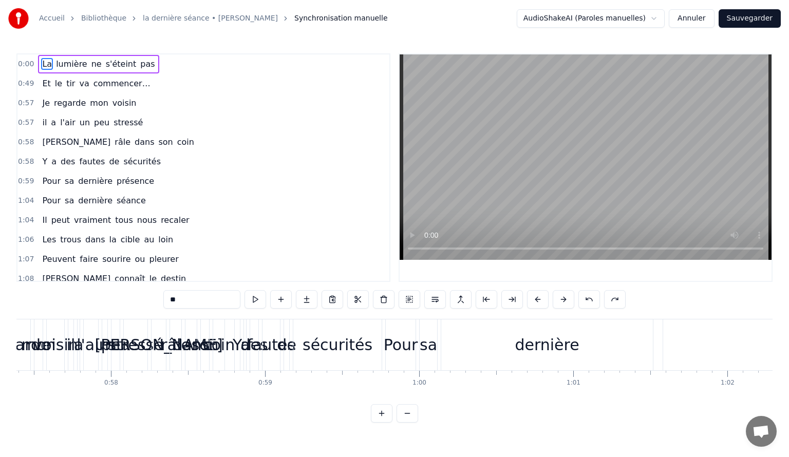
click at [41, 65] on span "La" at bounding box center [47, 64] width 12 height 12
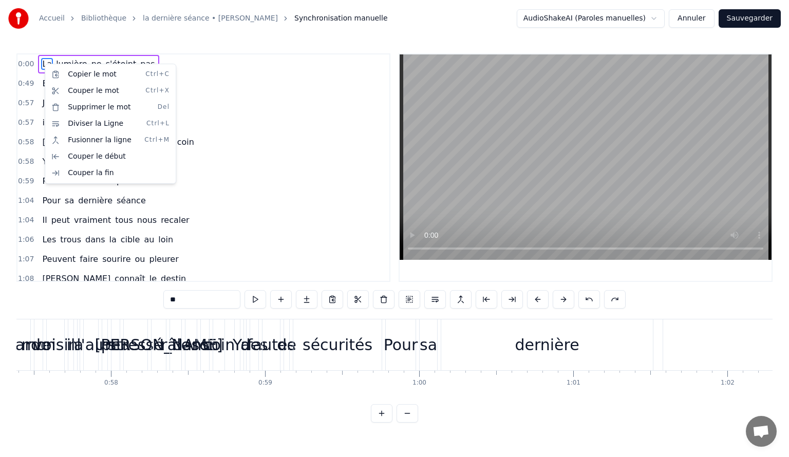
click at [44, 64] on html "Accueil Bibliothèque la dernière séance • eddy mitchell Synchronisation manuell…" at bounding box center [394, 219] width 789 height 439
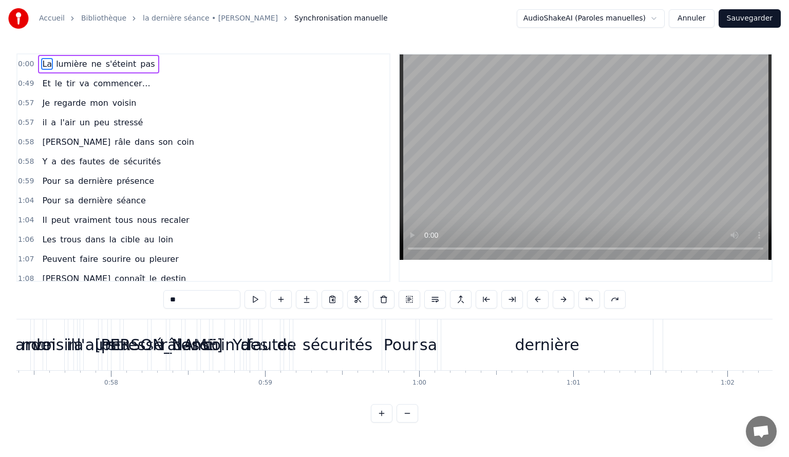
click at [44, 64] on span "La" at bounding box center [47, 64] width 12 height 12
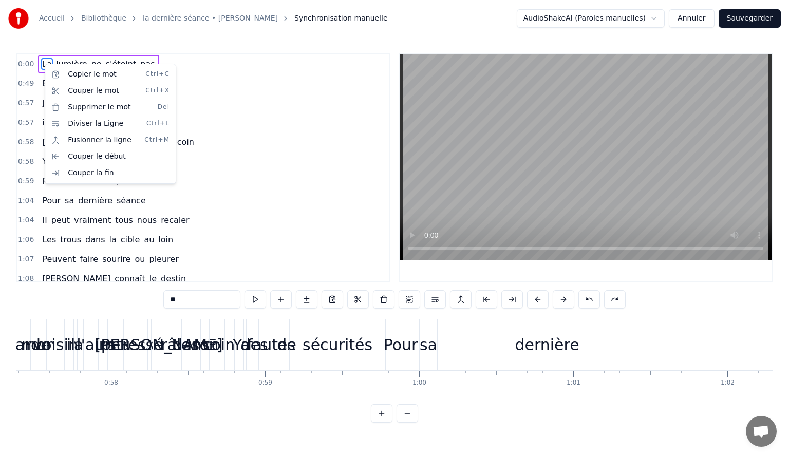
click at [44, 64] on html "Accueil Bibliothèque la dernière séance • eddy mitchell Synchronisation manuell…" at bounding box center [394, 219] width 789 height 439
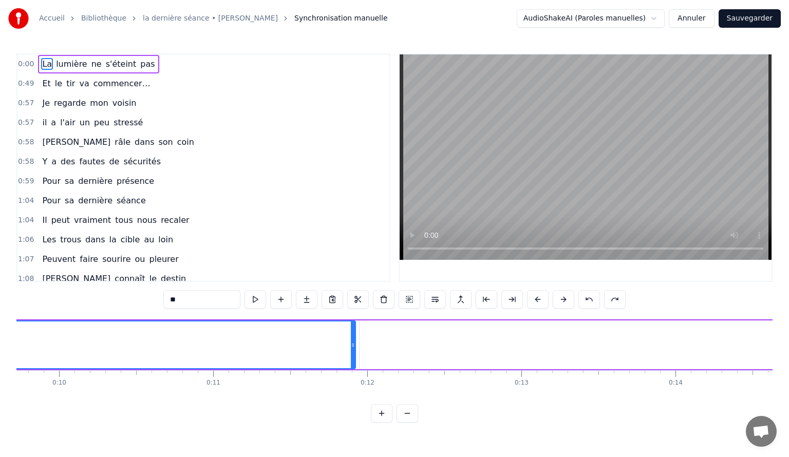
scroll to position [0, 1462]
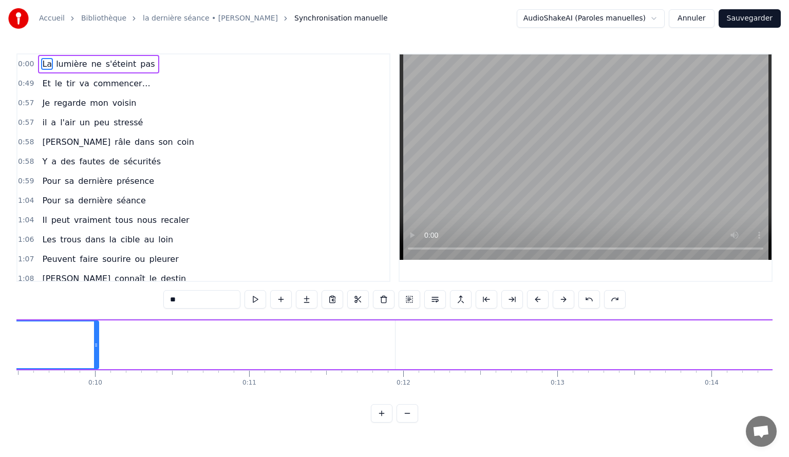
drag, startPoint x: 387, startPoint y: 341, endPoint x: 70, endPoint y: 373, distance: 318.5
click at [70, 372] on div "La lumière ne s'éteint pas Et le tir va commencer… Je regarde mon voisin il a l…" at bounding box center [394, 357] width 756 height 77
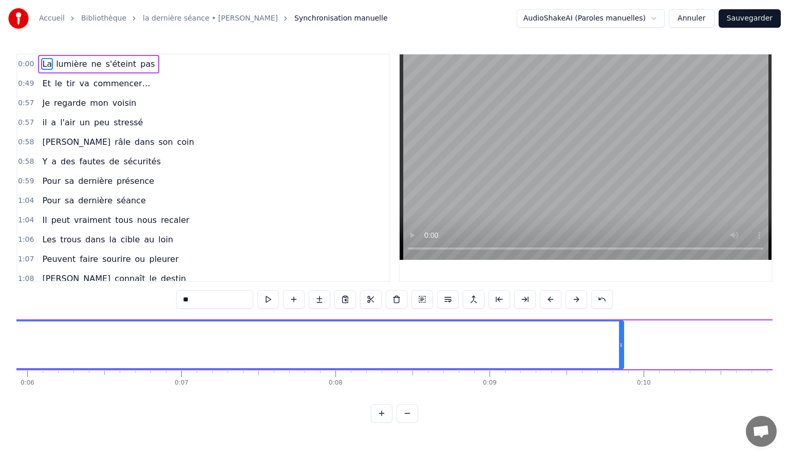
scroll to position [0, 1224]
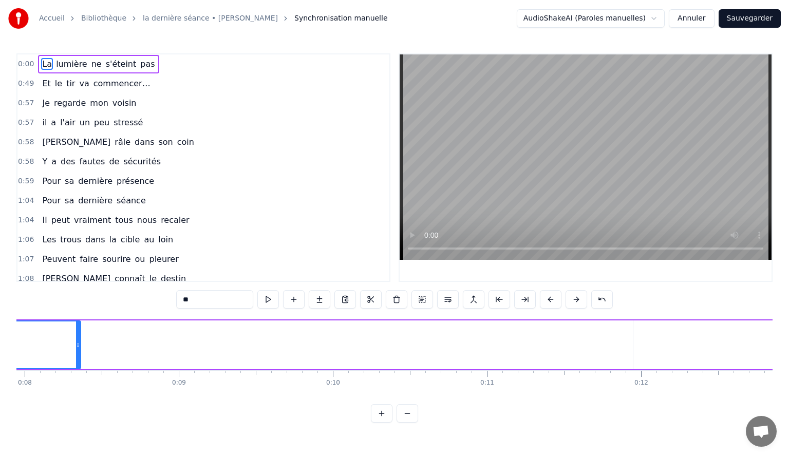
drag, startPoint x: 310, startPoint y: 344, endPoint x: 78, endPoint y: 355, distance: 232.4
click at [78, 355] on div at bounding box center [78, 344] width 4 height 47
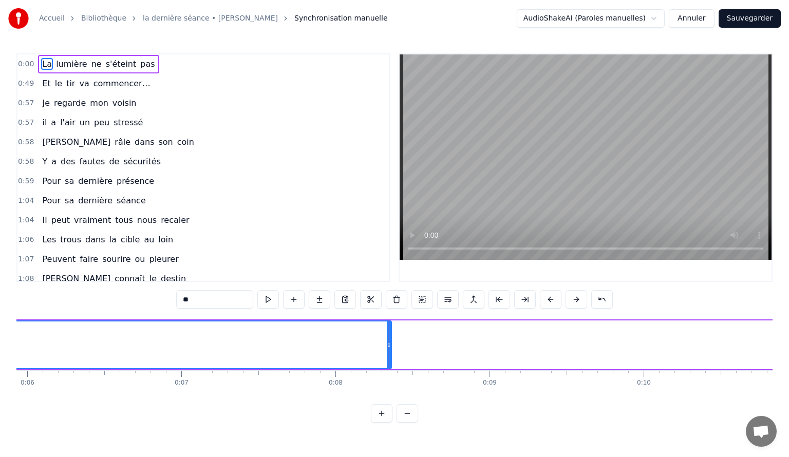
scroll to position [0, 822]
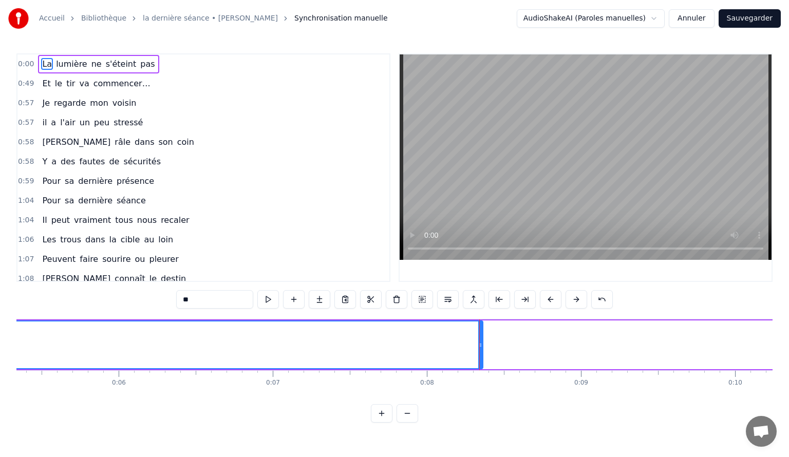
drag, startPoint x: 479, startPoint y: 347, endPoint x: 388, endPoint y: 352, distance: 90.5
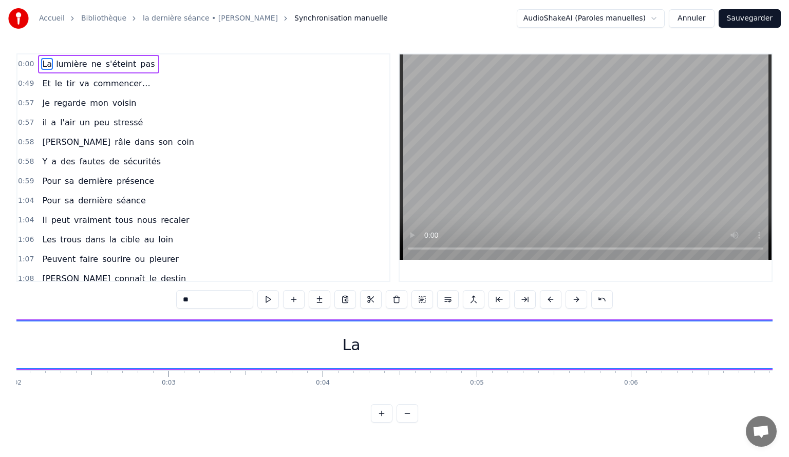
scroll to position [0, 0]
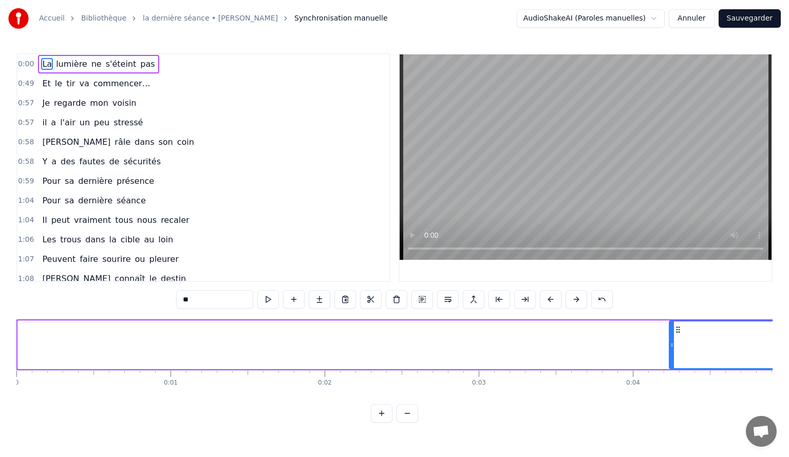
drag, startPoint x: 21, startPoint y: 346, endPoint x: 675, endPoint y: 331, distance: 654.5
click at [674, 331] on div at bounding box center [672, 344] width 4 height 47
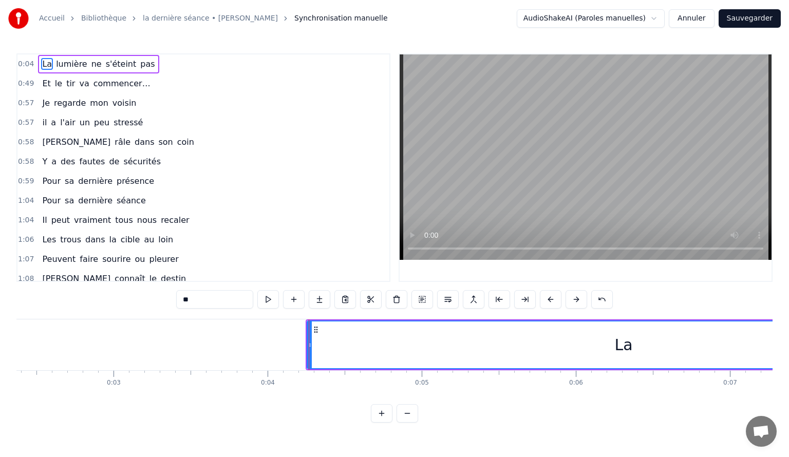
scroll to position [0, 548]
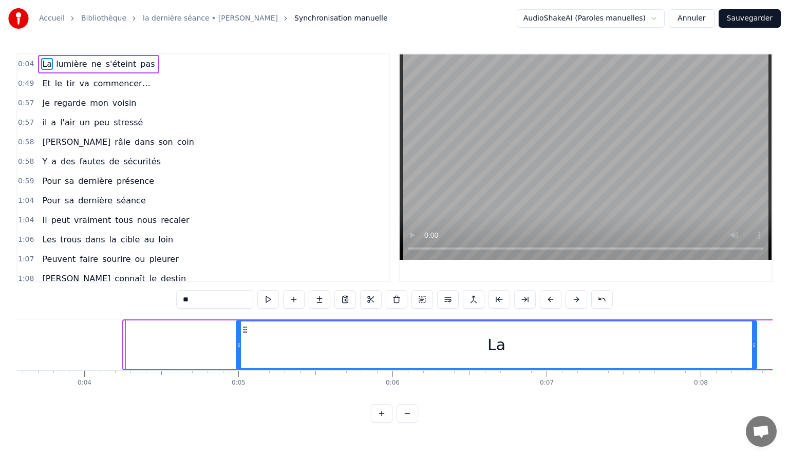
drag, startPoint x: 124, startPoint y: 344, endPoint x: 236, endPoint y: 345, distance: 112.5
click at [237, 345] on icon at bounding box center [239, 345] width 4 height 8
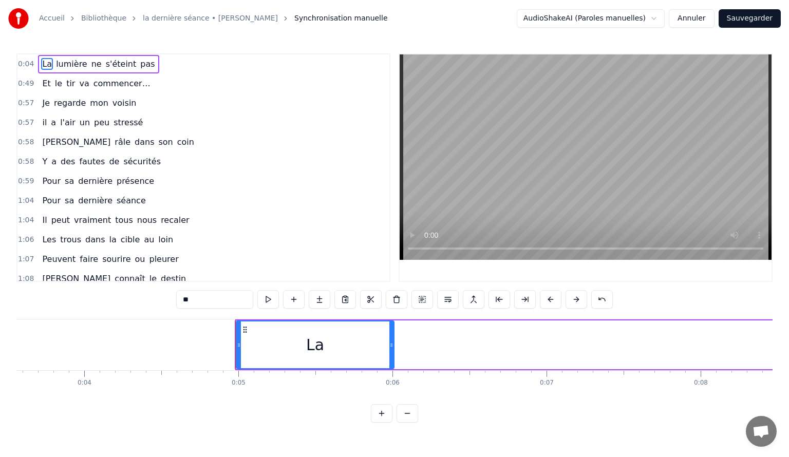
drag, startPoint x: 753, startPoint y: 345, endPoint x: 390, endPoint y: 363, distance: 363.0
click at [390, 363] on div at bounding box center [391, 344] width 4 height 47
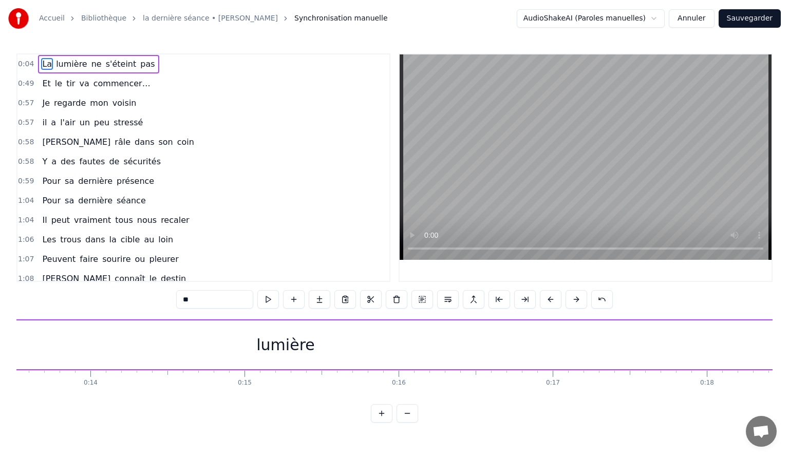
scroll to position [0, 1937]
click at [369, 347] on div "lumière" at bounding box center [431, 344] width 1022 height 49
type input "*******"
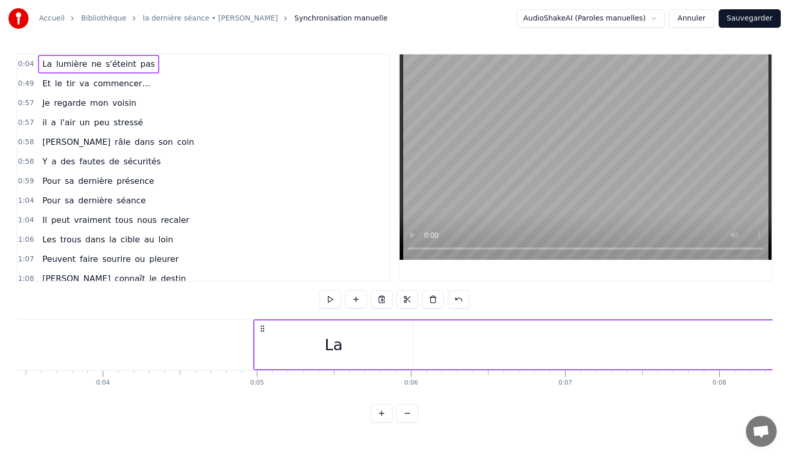
scroll to position [0, 639]
click at [253, 339] on div "La" at bounding box center [224, 344] width 158 height 49
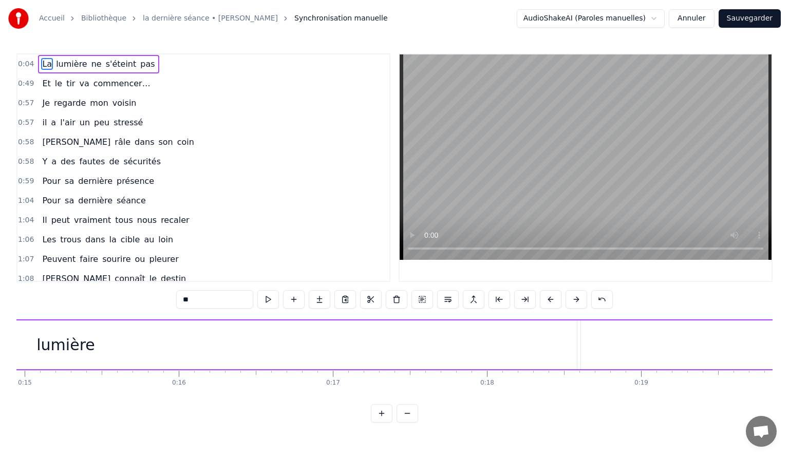
scroll to position [0, 2193]
click at [106, 353] on div "lumière" at bounding box center [176, 344] width 1022 height 49
type input "*******"
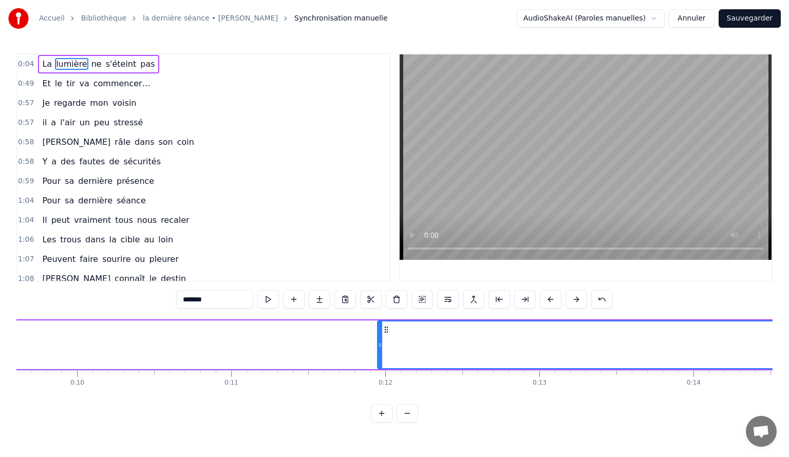
scroll to position [0, 1407]
drag, startPoint x: 509, startPoint y: 332, endPoint x: 291, endPoint y: 340, distance: 218.4
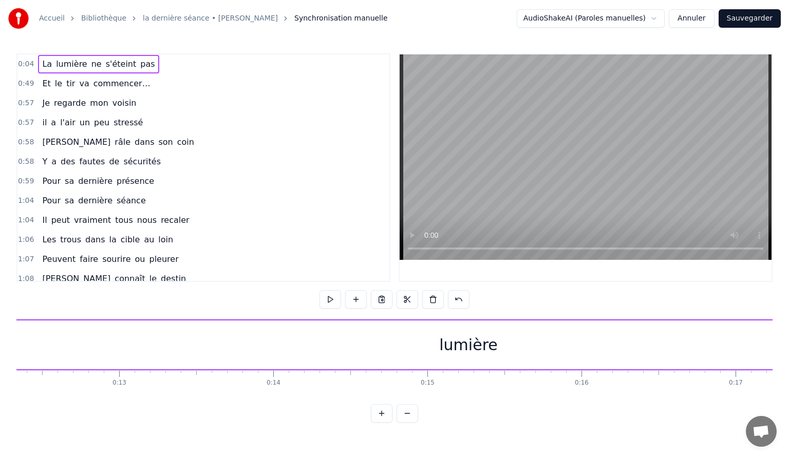
scroll to position [0, 1864]
click at [162, 341] on div "lumière" at bounding box center [504, 344] width 1022 height 49
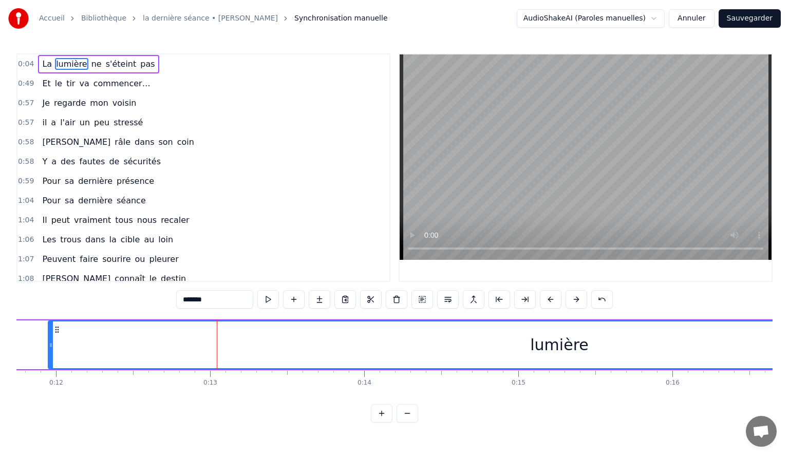
scroll to position [0, 1572]
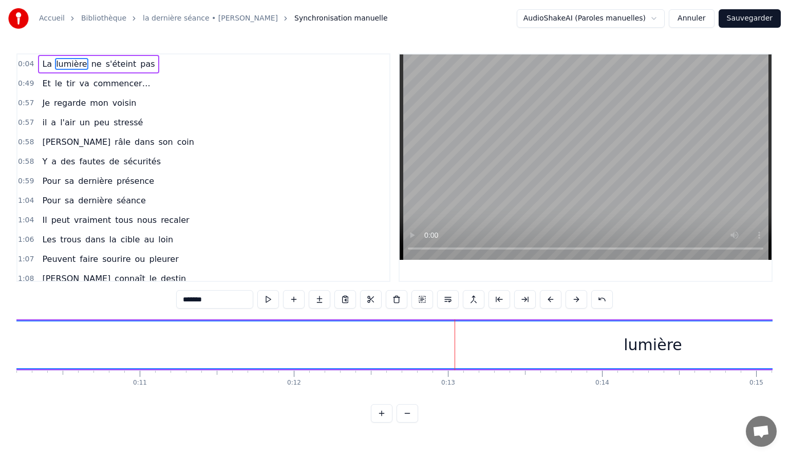
drag, startPoint x: 289, startPoint y: 344, endPoint x: 0, endPoint y: 356, distance: 288.9
click at [0, 356] on div "Accueil Bibliothèque la dernière séance • eddy mitchell Synchronisation manuell…" at bounding box center [394, 211] width 789 height 423
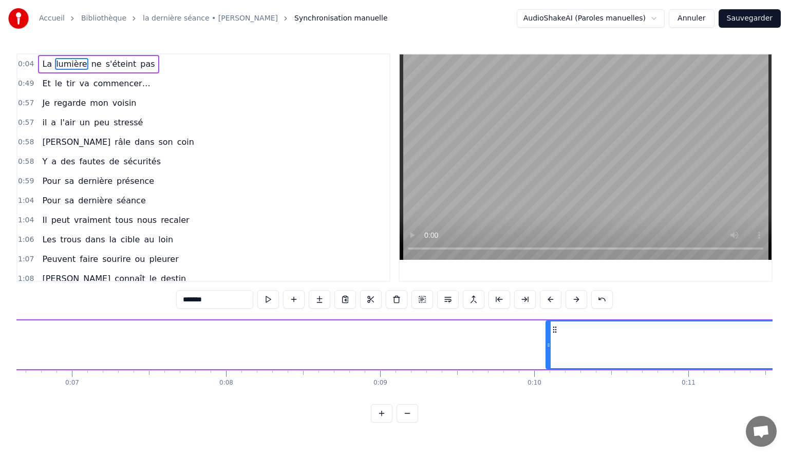
scroll to position [0, 950]
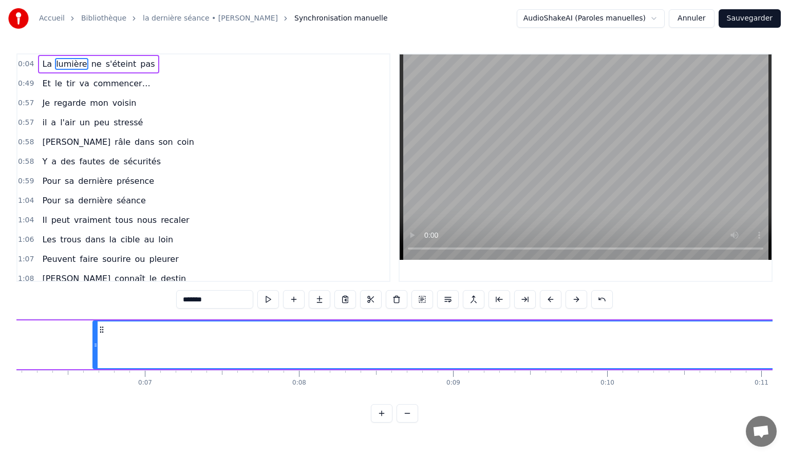
drag, startPoint x: 621, startPoint y: 346, endPoint x: 41, endPoint y: 393, distance: 581.7
click at [93, 368] on div at bounding box center [95, 344] width 4 height 47
drag, startPoint x: 185, startPoint y: 343, endPoint x: 144, endPoint y: 352, distance: 42.0
click at [144, 352] on div at bounding box center [143, 344] width 4 height 47
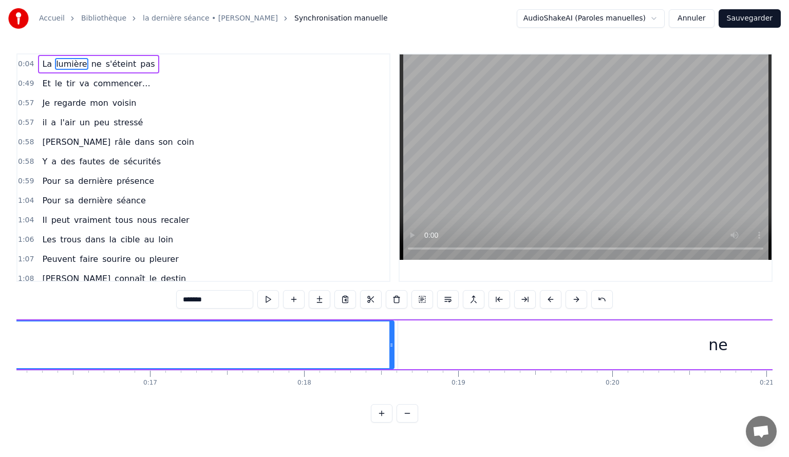
scroll to position [0, 2504]
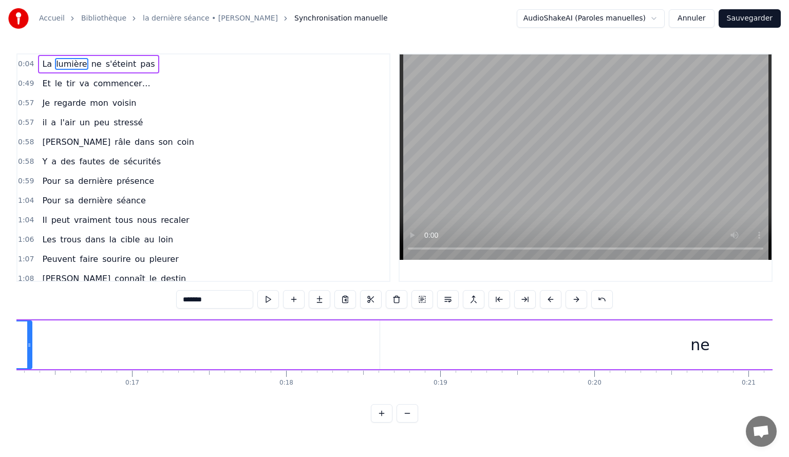
drag, startPoint x: 373, startPoint y: 343, endPoint x: 46, endPoint y: 356, distance: 327.9
click at [30, 345] on icon at bounding box center [29, 345] width 4 height 8
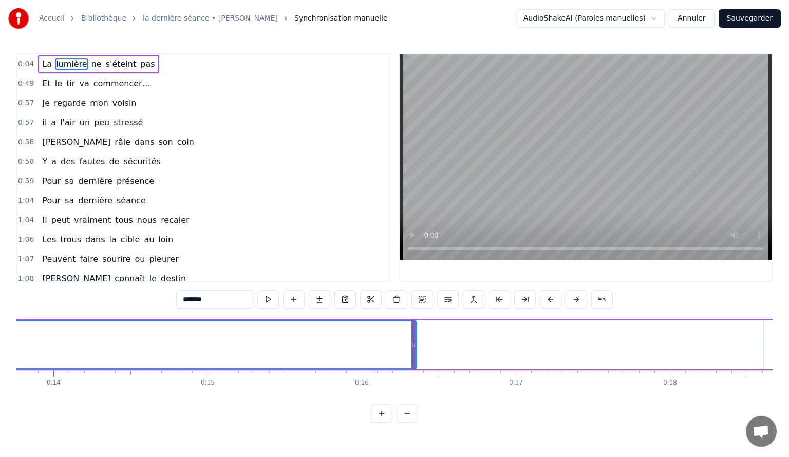
scroll to position [0, 1919]
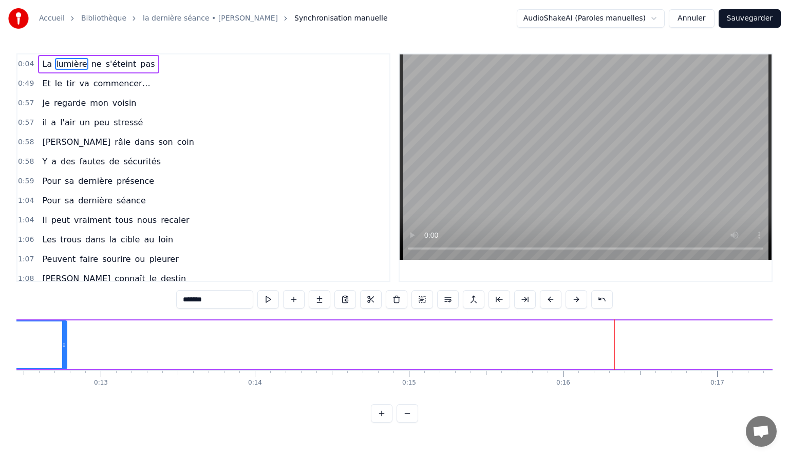
drag, startPoint x: 614, startPoint y: 344, endPoint x: 56, endPoint y: 380, distance: 559.4
click at [58, 376] on div "La lumière ne s'éteint pas Et le tir va commencer… Je regarde mon voisin il a l…" at bounding box center [394, 357] width 756 height 77
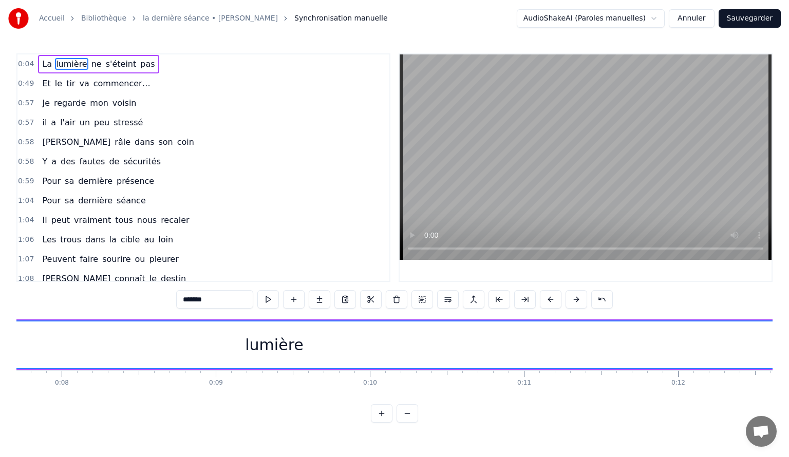
scroll to position [0, 1352]
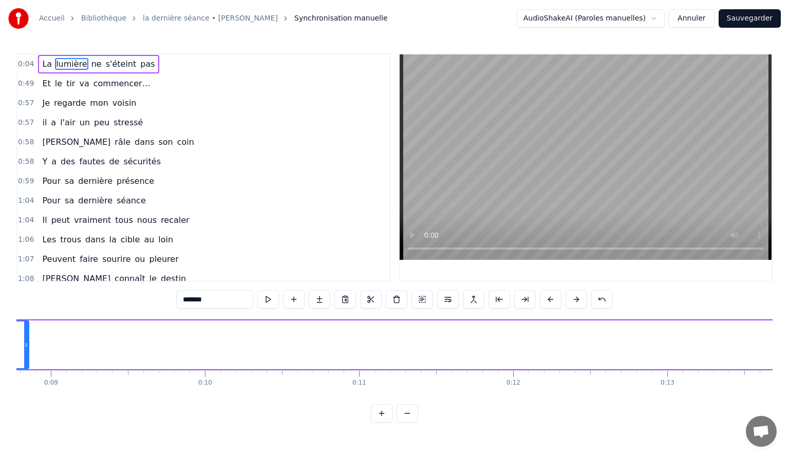
drag, startPoint x: 625, startPoint y: 345, endPoint x: 26, endPoint y: 376, distance: 599.1
click at [26, 376] on div "La lumière ne s'éteint pas Et le tir va commencer… Je regarde mon voisin il a l…" at bounding box center [394, 357] width 756 height 77
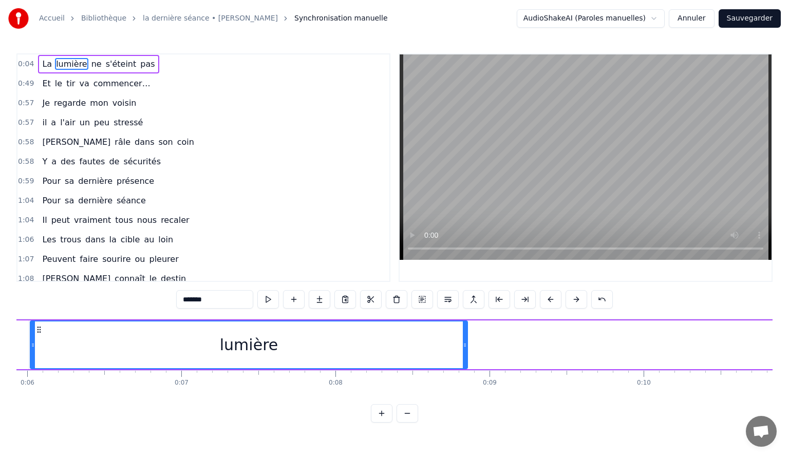
scroll to position [0, 768]
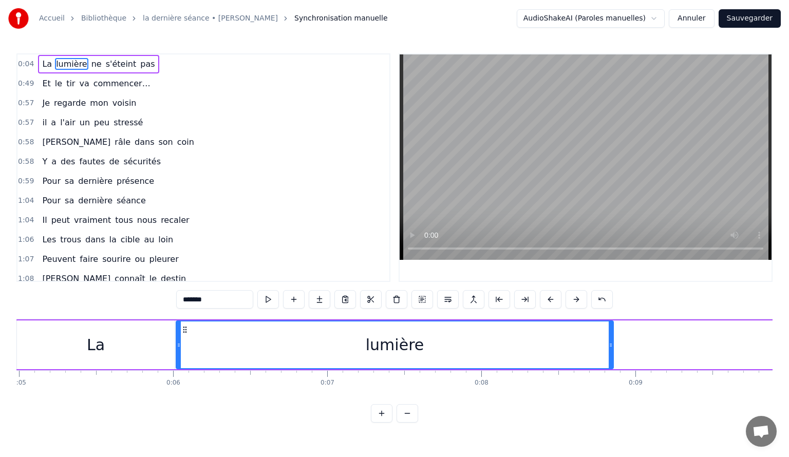
drag, startPoint x: 613, startPoint y: 344, endPoint x: 509, endPoint y: 356, distance: 104.0
click at [508, 356] on div "lumière" at bounding box center [395, 344] width 438 height 49
click at [613, 345] on div "lumière" at bounding box center [395, 344] width 438 height 49
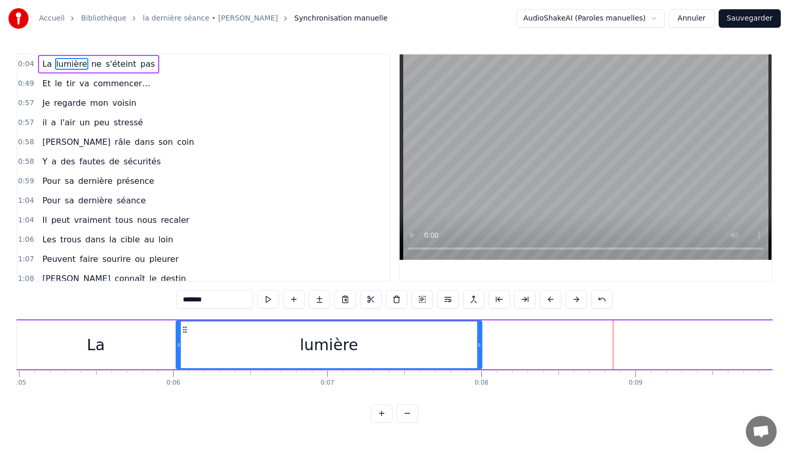
drag, startPoint x: 610, startPoint y: 344, endPoint x: 477, endPoint y: 362, distance: 134.2
click at [478, 361] on div at bounding box center [479, 344] width 4 height 47
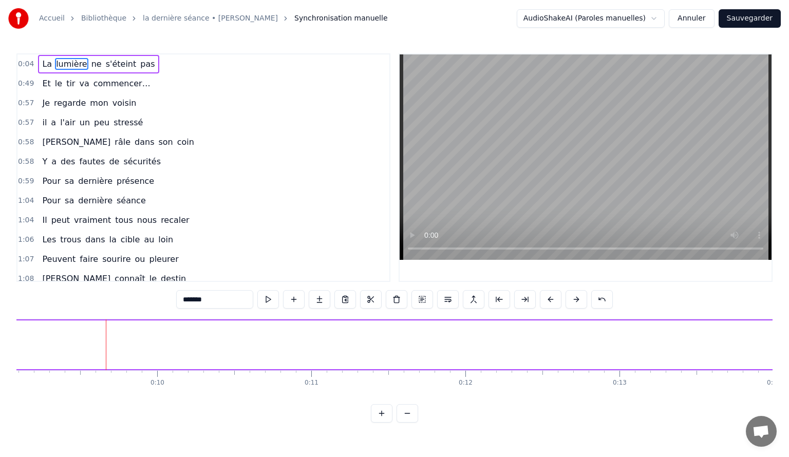
scroll to position [0, 1412]
click at [403, 419] on button at bounding box center [407, 413] width 22 height 18
click at [406, 421] on button at bounding box center [407, 413] width 22 height 18
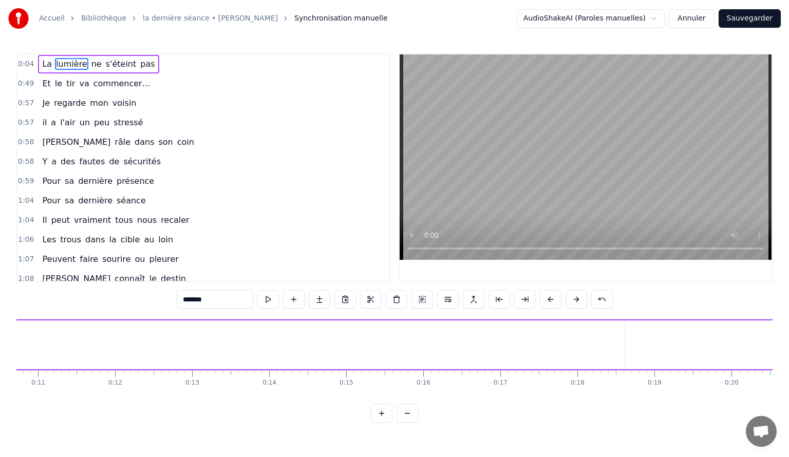
click at [406, 421] on div at bounding box center [394, 413] width 47 height 18
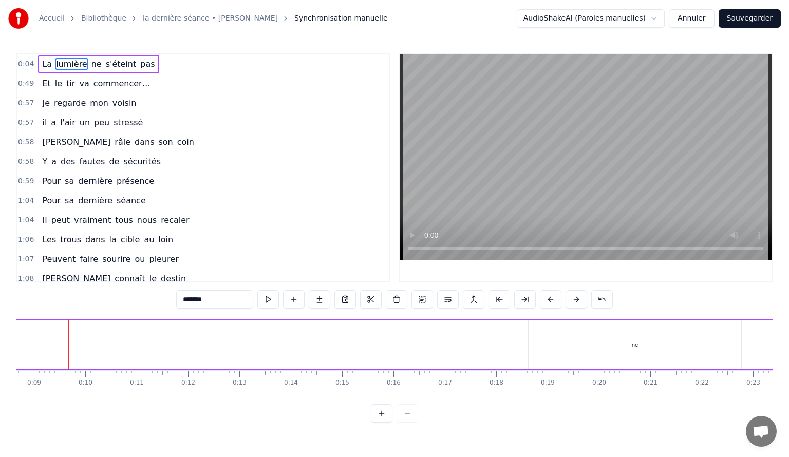
click at [406, 421] on div at bounding box center [394, 413] width 47 height 18
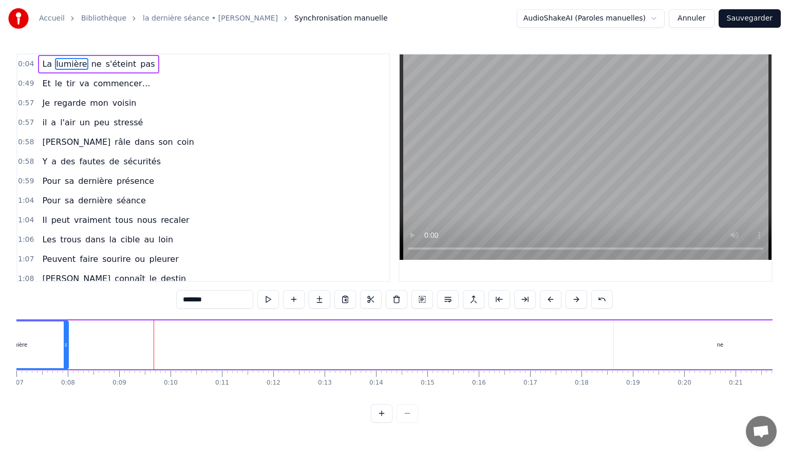
scroll to position [0, 365]
click at [709, 357] on div "ne" at bounding box center [714, 344] width 213 height 49
type input "**"
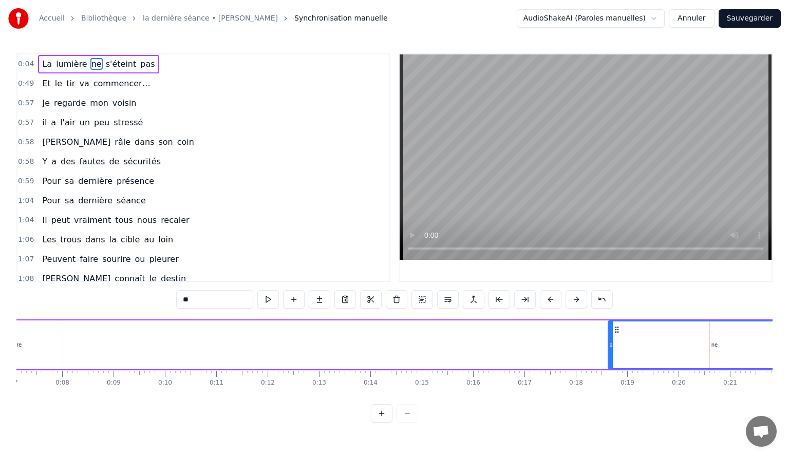
drag, startPoint x: 693, startPoint y: 335, endPoint x: 677, endPoint y: 333, distance: 16.5
click at [623, 337] on div "ne" at bounding box center [715, 344] width 212 height 47
drag, startPoint x: 681, startPoint y: 320, endPoint x: 658, endPoint y: 337, distance: 28.4
click at [654, 323] on div "ne" at bounding box center [715, 344] width 214 height 49
click at [667, 359] on div "ne" at bounding box center [715, 344] width 212 height 47
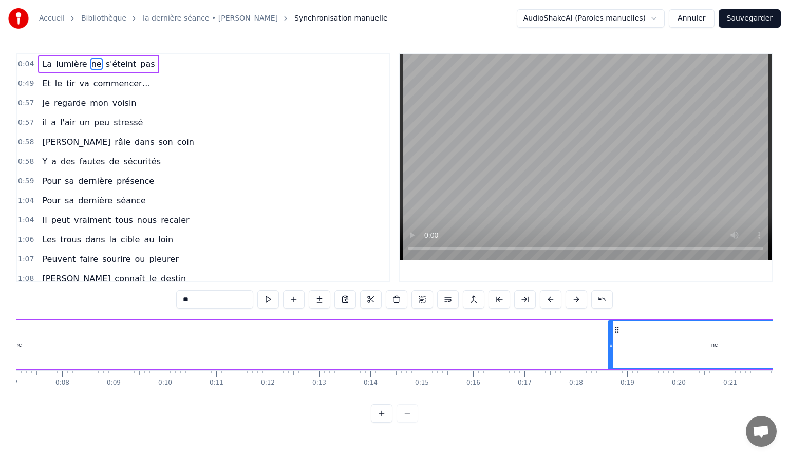
drag, startPoint x: 682, startPoint y: 368, endPoint x: 663, endPoint y: 369, distance: 18.5
click at [663, 369] on div "ne" at bounding box center [715, 344] width 214 height 49
drag, startPoint x: 725, startPoint y: 328, endPoint x: 710, endPoint y: 329, distance: 14.4
click at [710, 329] on div "ne" at bounding box center [715, 344] width 212 height 47
drag, startPoint x: 718, startPoint y: 319, endPoint x: 569, endPoint y: 327, distance: 149.1
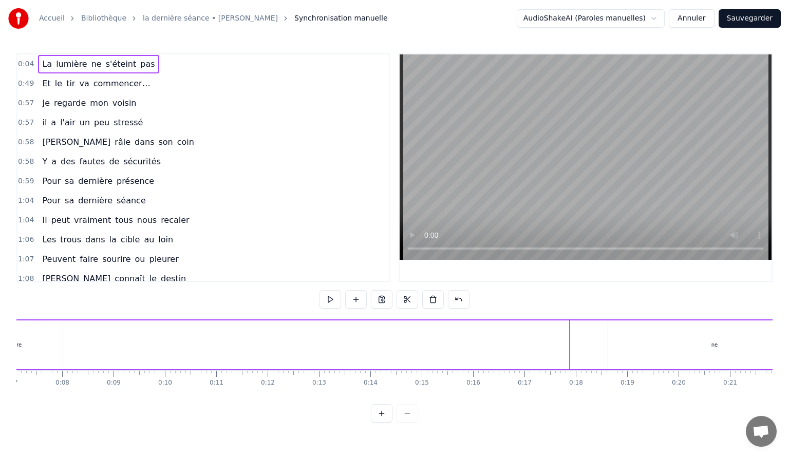
click at [653, 341] on div "ne" at bounding box center [714, 344] width 213 height 49
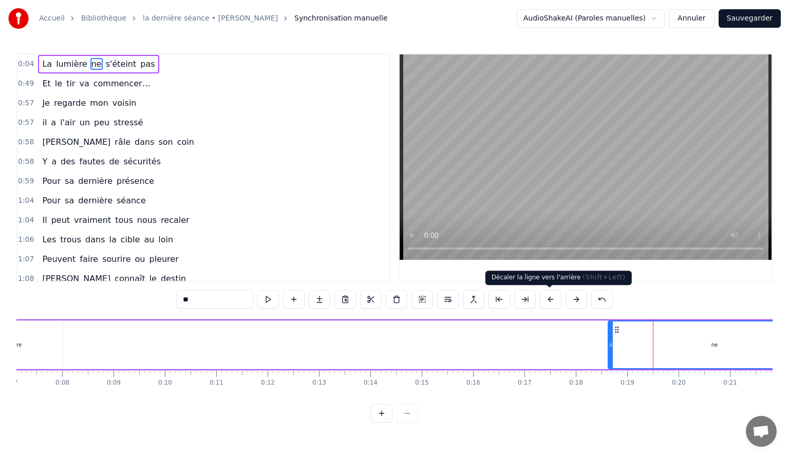
click at [544, 303] on button at bounding box center [551, 299] width 22 height 18
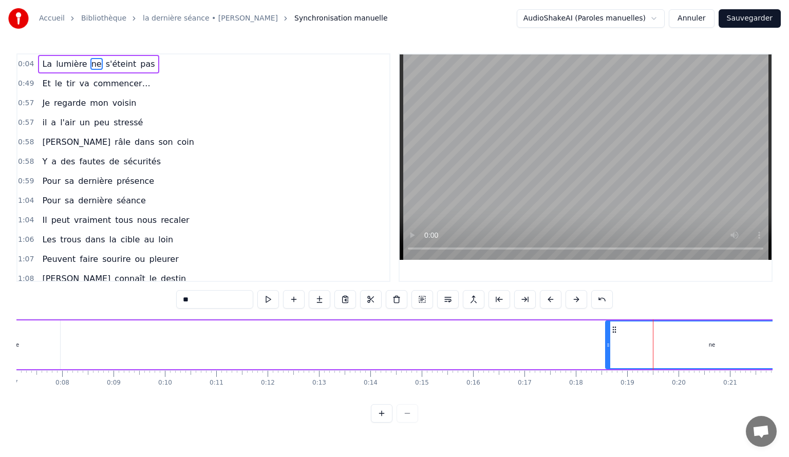
click at [544, 303] on button at bounding box center [551, 299] width 22 height 18
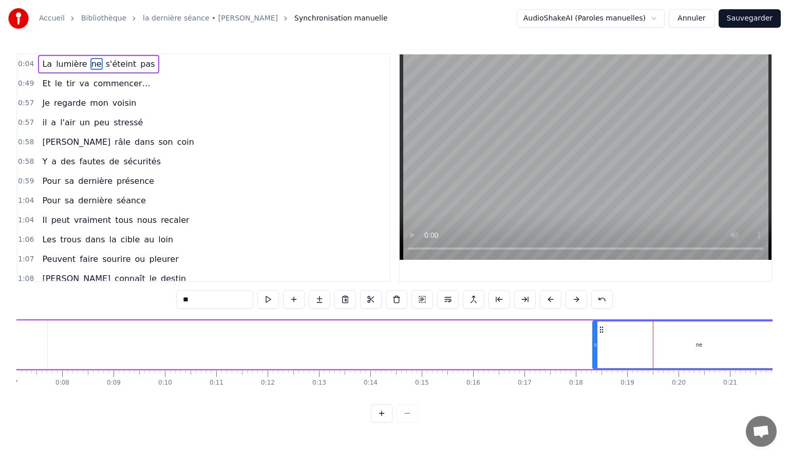
click at [544, 303] on button at bounding box center [551, 299] width 22 height 18
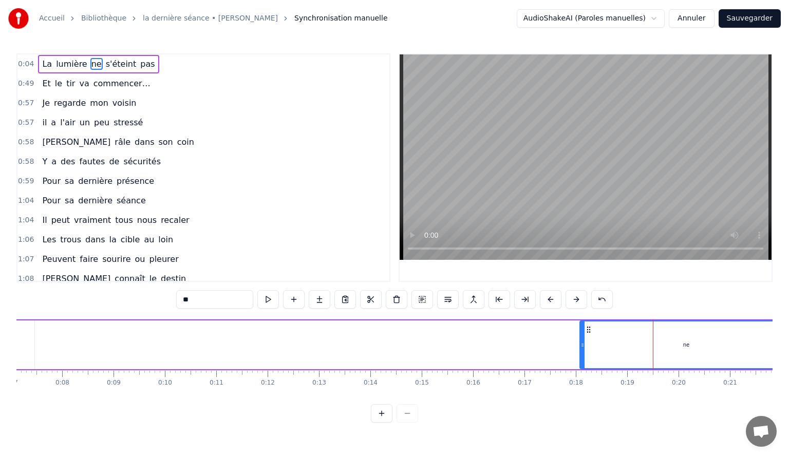
click at [544, 303] on button at bounding box center [551, 299] width 22 height 18
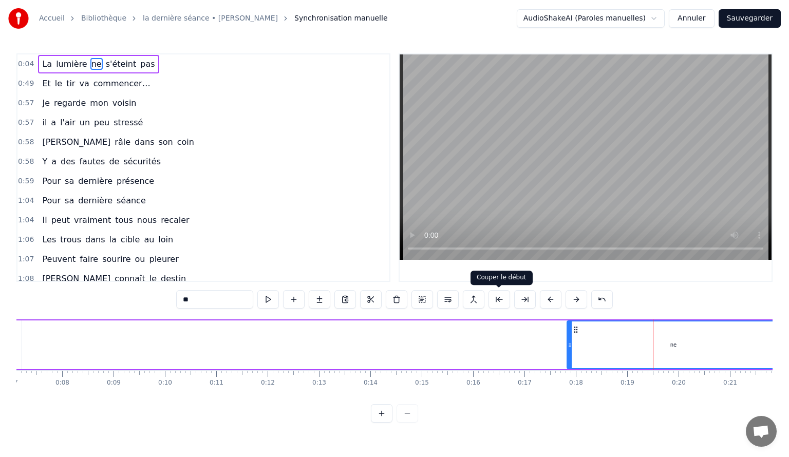
click at [504, 302] on button at bounding box center [499, 299] width 22 height 18
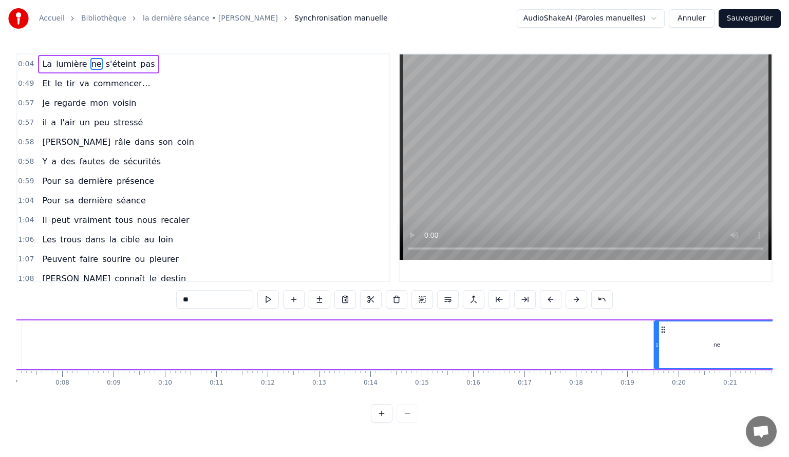
click at [553, 302] on button at bounding box center [551, 299] width 22 height 18
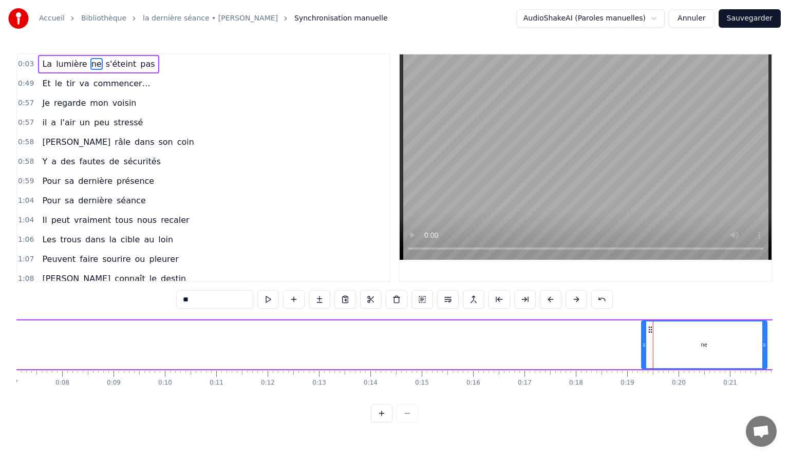
click at [553, 302] on button at bounding box center [551, 299] width 22 height 18
click at [662, 356] on div "ne" at bounding box center [694, 344] width 124 height 47
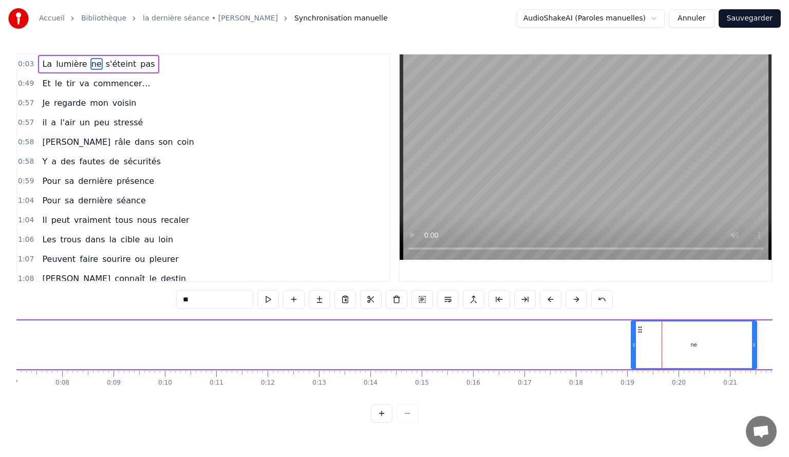
drag, startPoint x: 680, startPoint y: 333, endPoint x: 457, endPoint y: 337, distance: 223.5
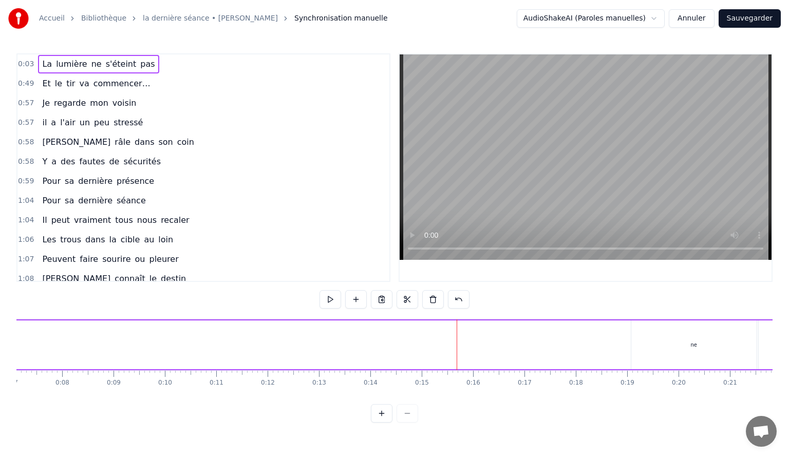
click at [639, 337] on div "ne" at bounding box center [693, 344] width 125 height 49
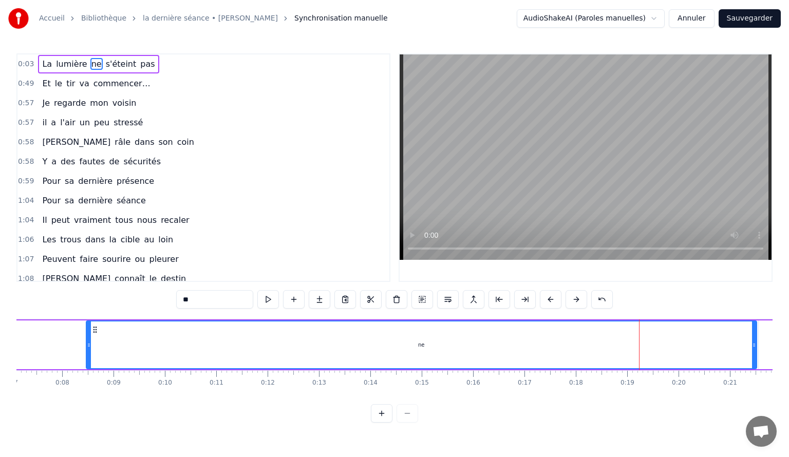
drag, startPoint x: 632, startPoint y: 343, endPoint x: 75, endPoint y: 362, distance: 557.0
click at [87, 361] on div at bounding box center [89, 344] width 4 height 47
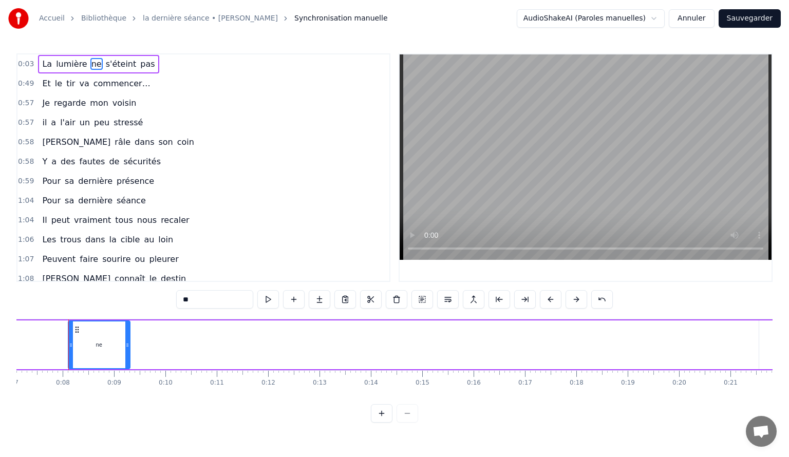
drag, startPoint x: 754, startPoint y: 345, endPoint x: 127, endPoint y: 361, distance: 627.3
click at [127, 361] on div at bounding box center [127, 344] width 4 height 47
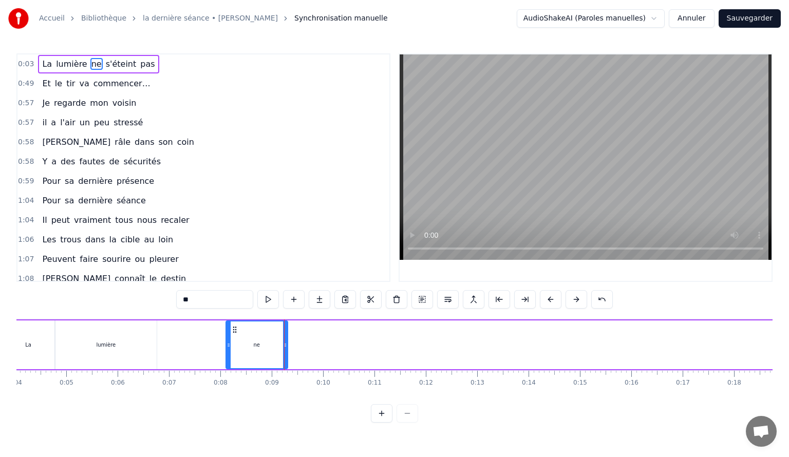
scroll to position [0, 85]
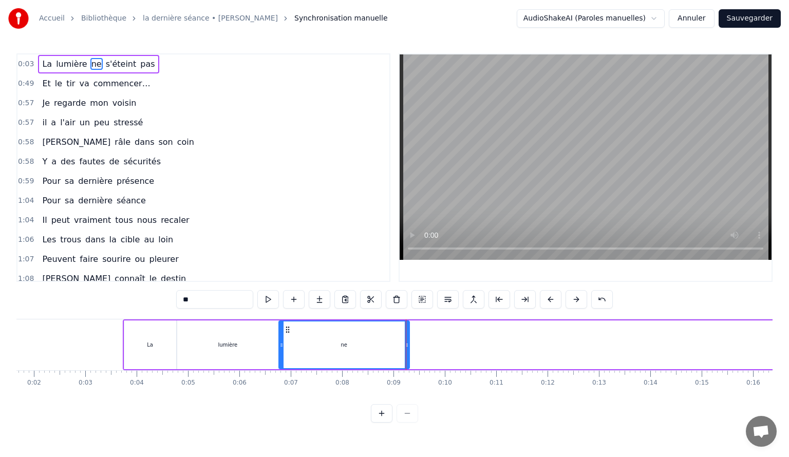
drag, startPoint x: 349, startPoint y: 338, endPoint x: 294, endPoint y: 350, distance: 55.6
click at [280, 350] on div at bounding box center [281, 344] width 4 height 47
drag, startPoint x: 405, startPoint y: 344, endPoint x: 317, endPoint y: 364, distance: 90.2
click at [317, 364] on div at bounding box center [319, 344] width 4 height 47
click at [748, 18] on button "Sauvegarder" at bounding box center [749, 18] width 62 height 18
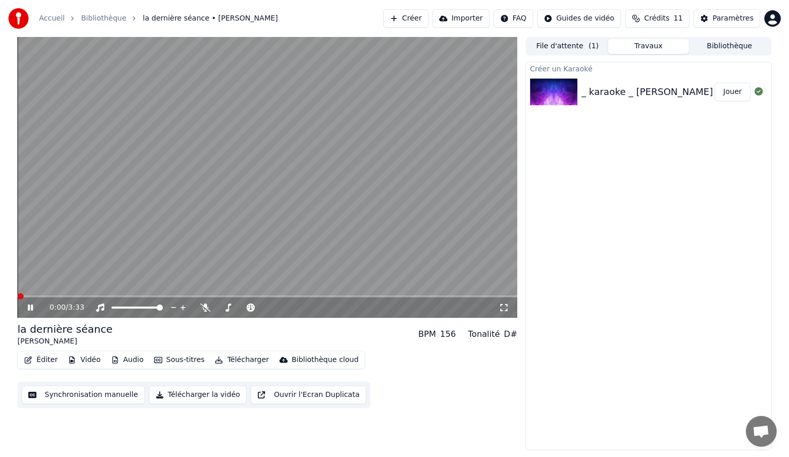
click at [17, 299] on span at bounding box center [20, 296] width 6 height 6
click at [29, 307] on icon at bounding box center [30, 308] width 5 height 6
click at [17, 299] on span at bounding box center [20, 296] width 6 height 6
click at [29, 307] on icon at bounding box center [30, 307] width 6 height 7
click at [29, 307] on icon at bounding box center [30, 308] width 5 height 6
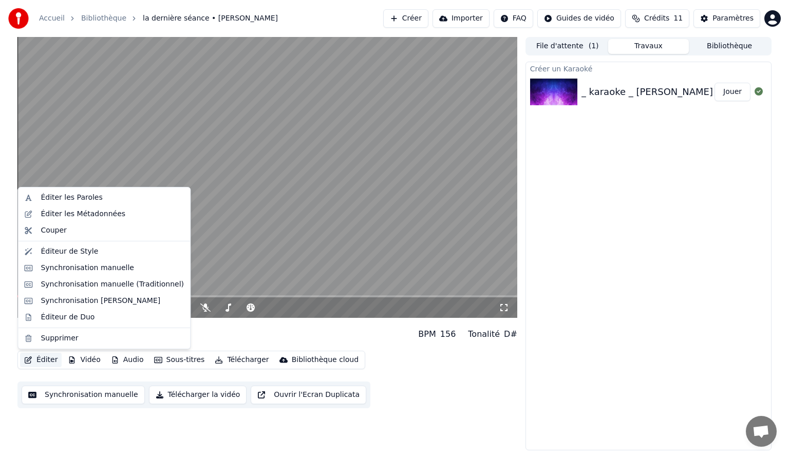
click at [47, 361] on button "Éditer" at bounding box center [41, 360] width 42 height 14
click at [47, 360] on button "Éditer" at bounding box center [41, 360] width 42 height 14
click at [63, 199] on div "Éditer les Paroles" at bounding box center [72, 198] width 62 height 10
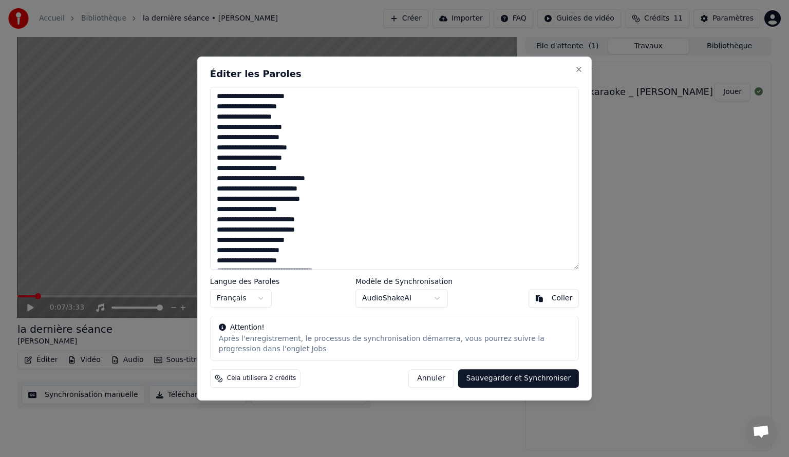
click at [444, 382] on button "Annuler" at bounding box center [430, 378] width 45 height 18
